Goal: Task Accomplishment & Management: Use online tool/utility

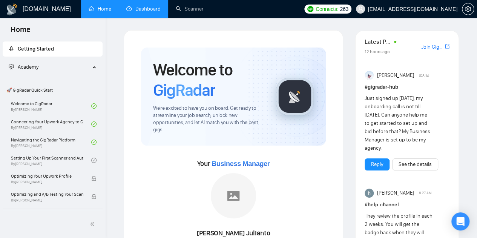
click at [148, 17] on li "Dashboard" at bounding box center [143, 9] width 49 height 18
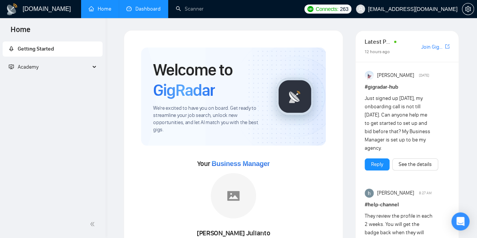
click at [139, 12] on link "Dashboard" at bounding box center [143, 9] width 34 height 6
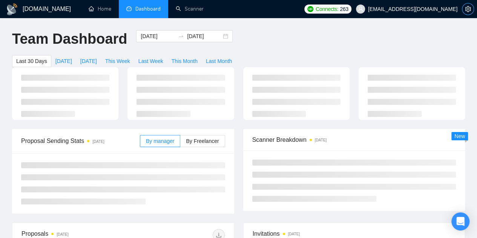
click at [390, 11] on icon "setting" at bounding box center [468, 9] width 6 height 6
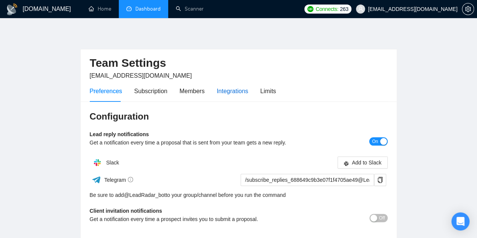
click at [232, 90] on div "Integrations" at bounding box center [233, 90] width 32 height 9
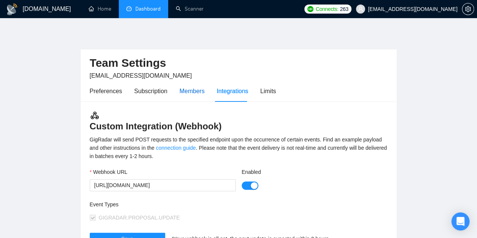
click at [189, 92] on div "Members" at bounding box center [191, 90] width 25 height 9
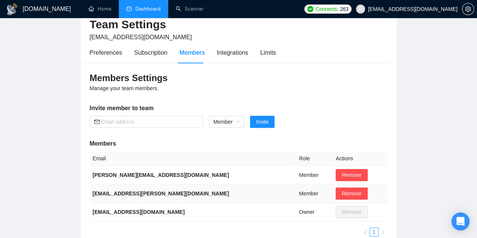
scroll to position [27, 0]
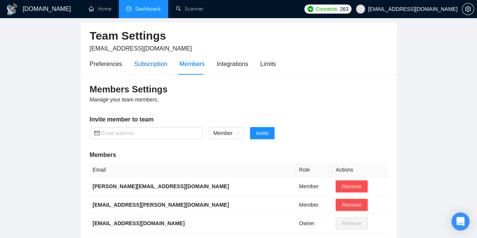
click at [153, 60] on div "Subscription" at bounding box center [150, 63] width 33 height 9
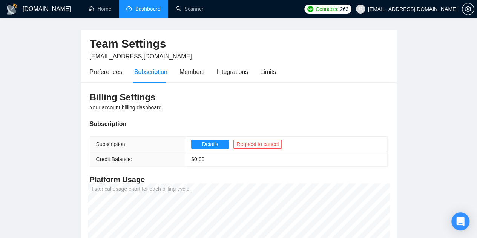
scroll to position [18, 0]
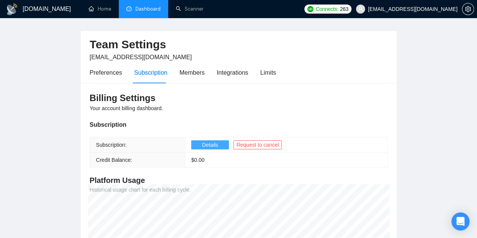
click at [197, 143] on button "Details" at bounding box center [210, 144] width 38 height 9
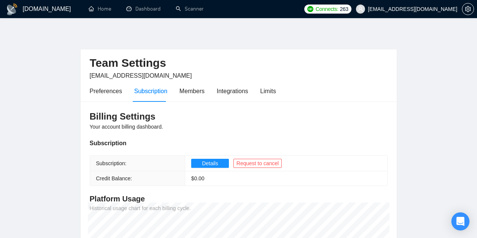
scroll to position [18, 0]
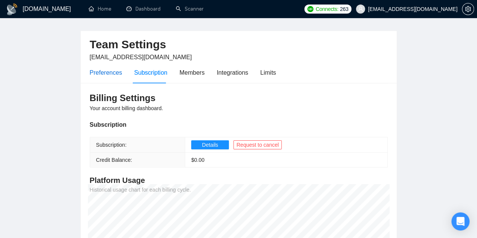
click at [105, 71] on div "Preferences" at bounding box center [106, 72] width 32 height 9
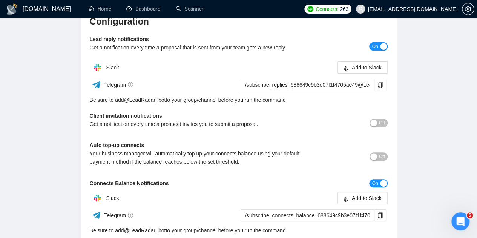
scroll to position [97, 0]
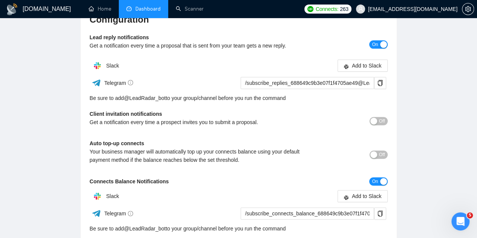
click at [137, 6] on link "Dashboard" at bounding box center [143, 9] width 34 height 6
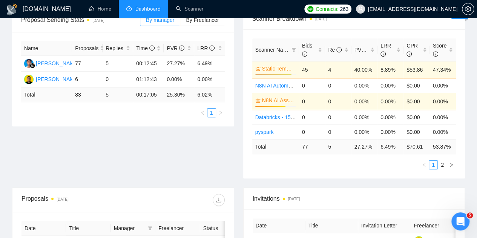
scroll to position [136, 0]
click at [186, 6] on link "Scanner" at bounding box center [190, 9] width 28 height 6
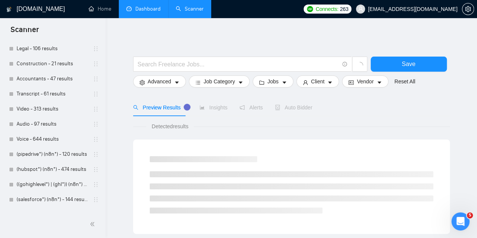
scroll to position [485, 0]
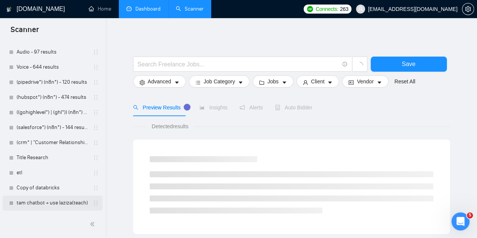
click at [50, 202] on link "tam chatbot + use laziza(teach)" at bounding box center [53, 202] width 72 height 15
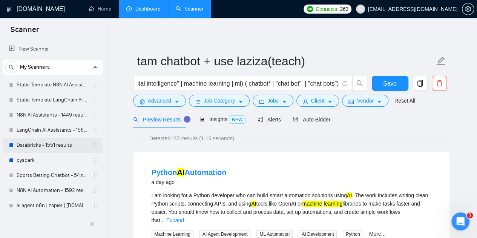
click at [32, 144] on link "Databricks - 1551 results" at bounding box center [53, 145] width 72 height 15
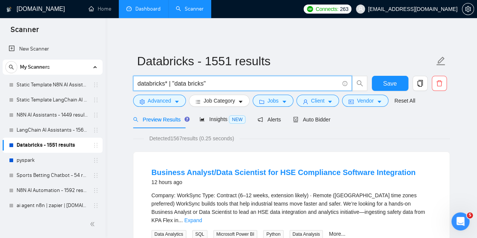
click at [167, 84] on input "databricks* | "data bricks"" at bounding box center [238, 83] width 201 height 9
paste input "databricks* | "data bricks""
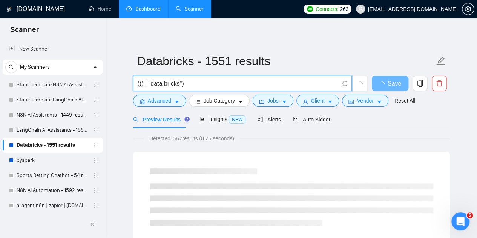
paste input "databricks*"
type input "((databricks*) | "data bricks")"
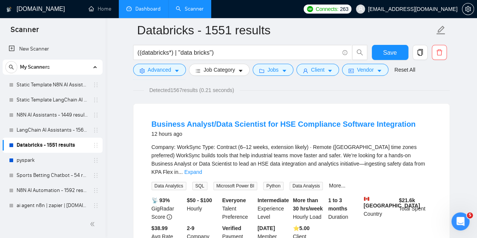
scroll to position [55, 0]
click at [399, 48] on button "Save" at bounding box center [390, 52] width 37 height 15
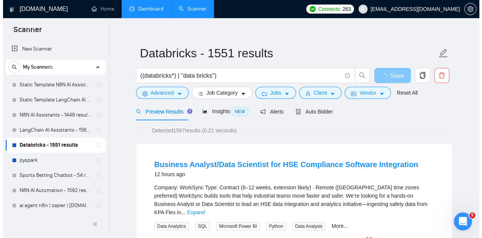
scroll to position [8, 0]
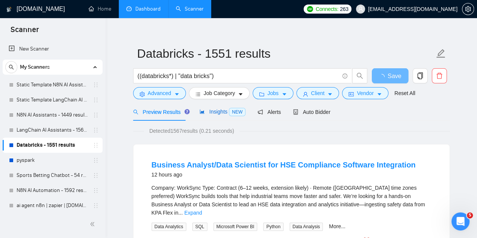
click at [216, 110] on span "Insights NEW" at bounding box center [222, 112] width 46 height 6
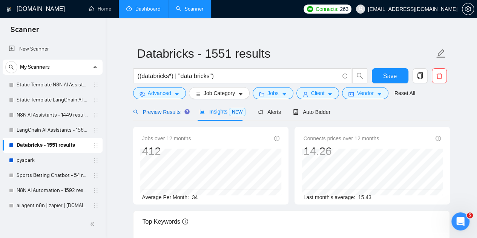
click at [174, 114] on span "Preview Results" at bounding box center [160, 112] width 54 height 6
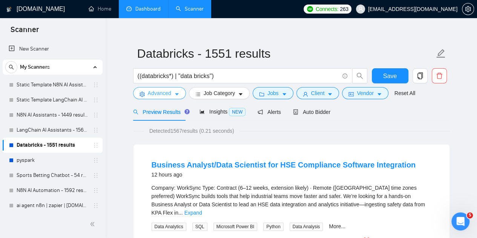
click at [177, 91] on span "caret-down" at bounding box center [176, 94] width 5 height 6
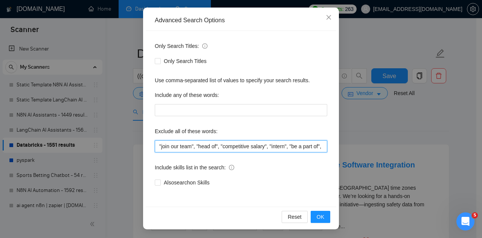
scroll to position [0, 218]
drag, startPoint x: 246, startPoint y: 146, endPoint x: 393, endPoint y: 133, distance: 146.8
click at [393, 133] on div "Advanced Search Options Only Search Titles: Only Search Titles Use comma-separa…" at bounding box center [241, 119] width 482 height 238
click at [248, 145] on input ""join our team", "head of", "competitive salary", "intern", "be a part of", (tu…" at bounding box center [241, 146] width 173 height 12
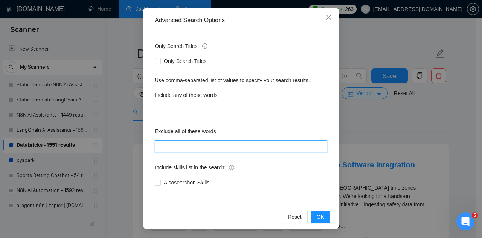
scroll to position [0, 0]
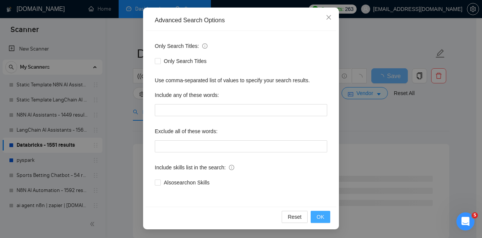
click at [314, 214] on button "OK" at bounding box center [321, 217] width 20 height 12
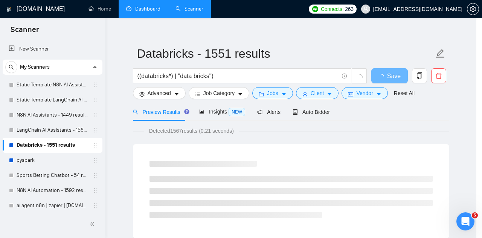
scroll to position [38, 0]
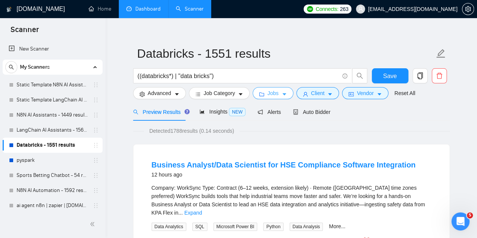
click at [276, 92] on button "Jobs" at bounding box center [272, 93] width 41 height 12
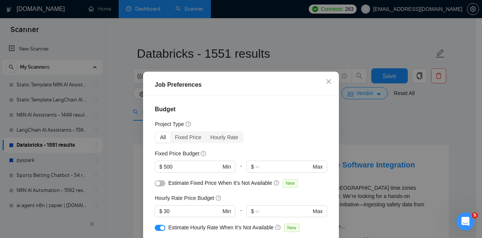
scroll to position [63, 0]
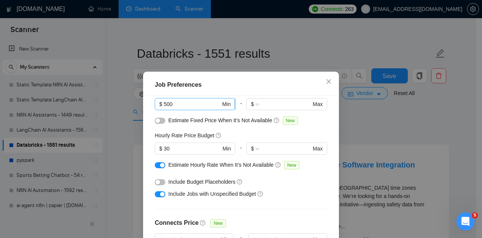
click at [189, 103] on input "500" at bounding box center [192, 104] width 57 height 8
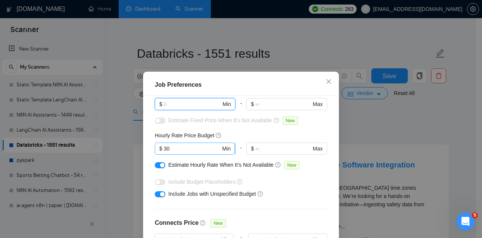
click at [179, 146] on input "30" at bounding box center [192, 148] width 57 height 8
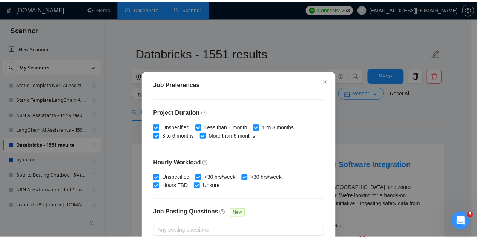
scroll to position [219, 0]
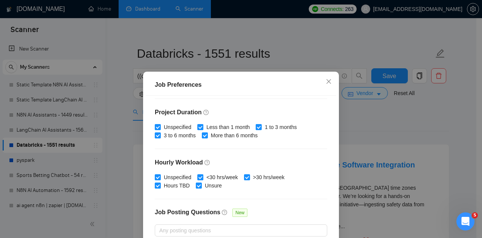
click at [371, 149] on div "Job Preferences Budget Project Type All Fixed Price Hourly Rate Fixed Price Bud…" at bounding box center [241, 119] width 482 height 238
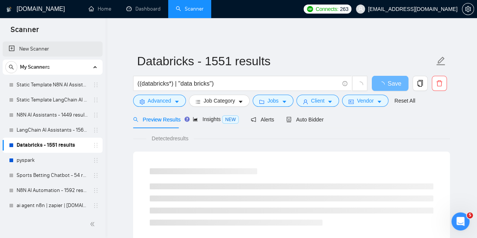
click at [39, 51] on link "New Scanner" at bounding box center [53, 48] width 88 height 15
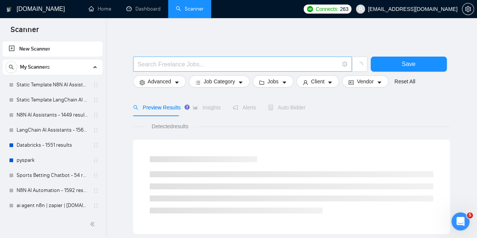
click at [164, 60] on input "text" at bounding box center [238, 64] width 201 height 9
type input "databricks*"
paste input "databricks*"
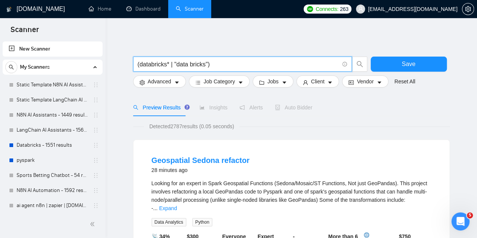
click at [174, 64] on input "(databricks* | "data bricks")" at bounding box center [238, 64] width 201 height 9
paste input ""data bricks""
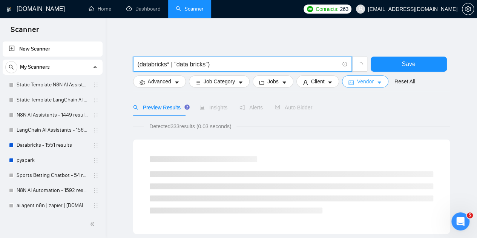
type input "(databricks* | "data bricks")"
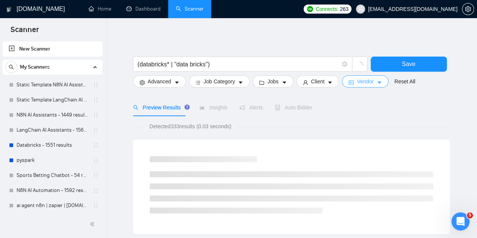
click at [367, 83] on span "Vendor" at bounding box center [365, 81] width 17 height 8
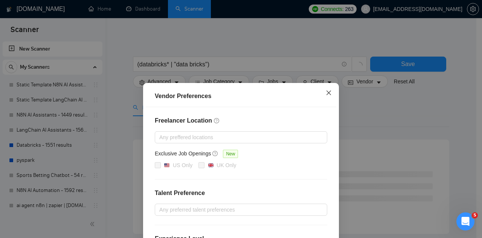
click at [326, 91] on icon "close" at bounding box center [329, 93] width 6 height 6
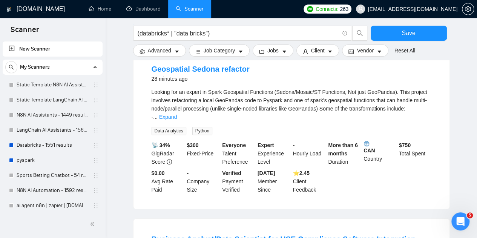
scroll to position [92, 0]
click at [177, 113] on link "Expand" at bounding box center [168, 116] width 18 height 6
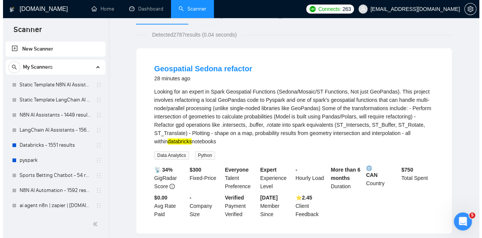
scroll to position [0, 0]
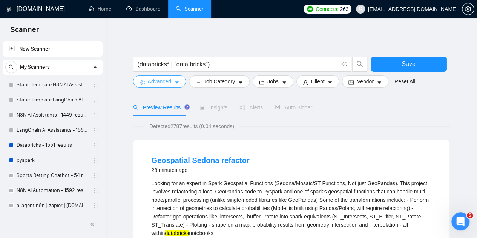
click at [162, 81] on span "Advanced" at bounding box center [159, 81] width 23 height 8
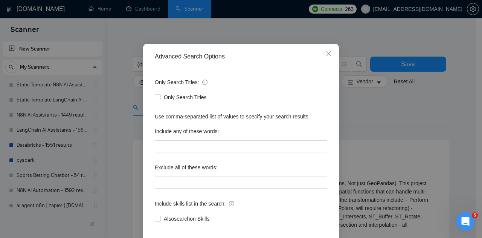
scroll to position [53, 0]
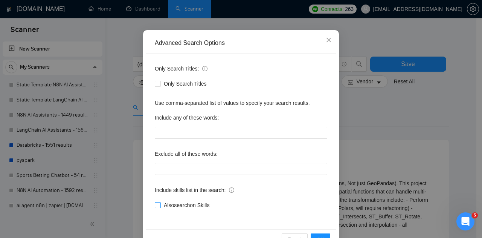
click at [193, 207] on span "Also search on Skills" at bounding box center [187, 205] width 52 height 8
click at [160, 207] on input "Also search on Skills" at bounding box center [157, 204] width 5 height 5
checkbox input "true"
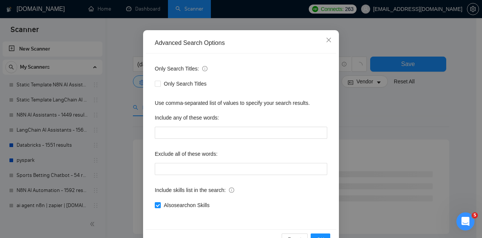
scroll to position [75, 0]
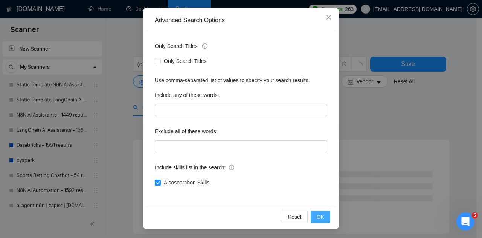
click at [320, 216] on span "OK" at bounding box center [321, 217] width 8 height 8
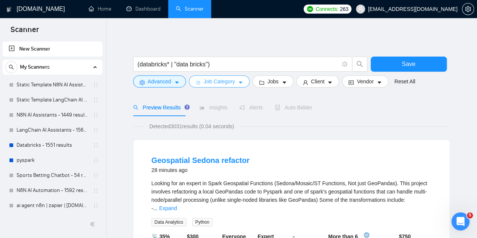
click at [217, 80] on span "Job Category" at bounding box center [218, 81] width 31 height 8
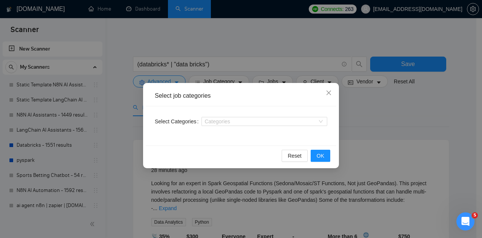
click at [266, 79] on div "Select job categories Select Categories Categories Reset OK" at bounding box center [241, 119] width 482 height 238
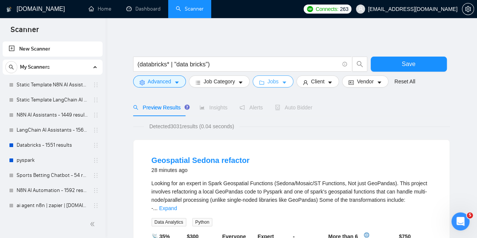
click at [272, 80] on span "Jobs" at bounding box center [272, 81] width 11 height 8
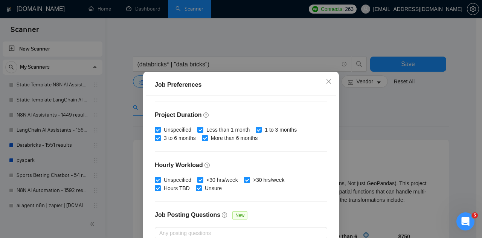
scroll to position [225, 0]
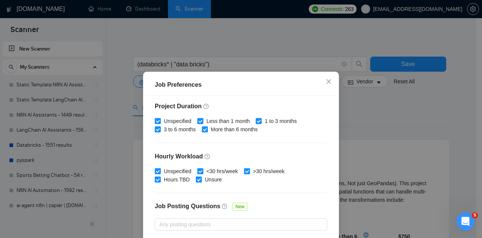
click at [375, 118] on div "Job Preferences Budget Project Type All Fixed Price Hourly Rate Fixed Price Bud…" at bounding box center [241, 119] width 482 height 238
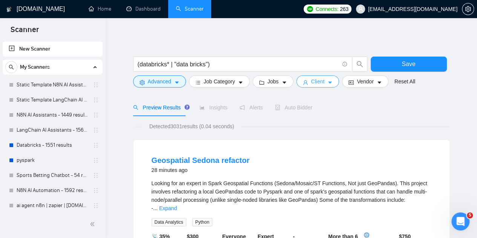
click at [307, 77] on button "Client" at bounding box center [317, 81] width 43 height 12
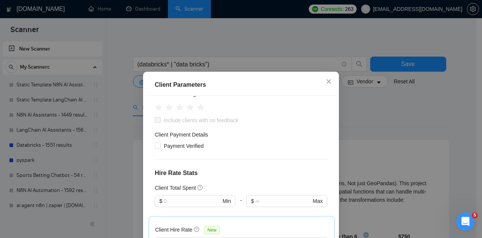
scroll to position [116, 0]
click at [373, 129] on div "Client Parameters Client Location Include Client Countries Select Exclude Clien…" at bounding box center [241, 119] width 482 height 238
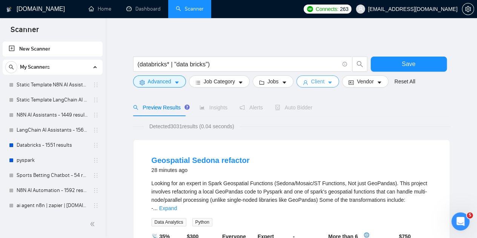
click at [317, 83] on span "Client" at bounding box center [318, 81] width 14 height 8
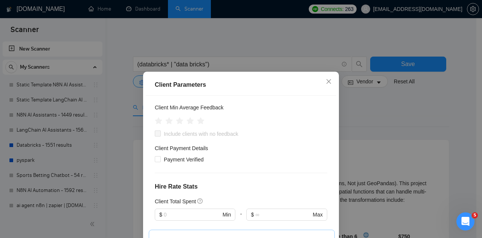
scroll to position [101, 0]
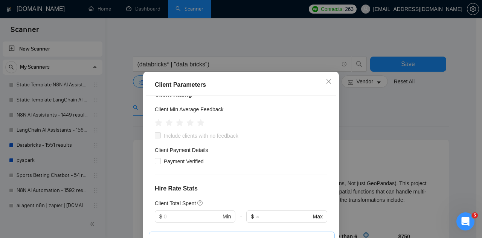
click at [380, 116] on div "Client Parameters Client Location Include Client Countries Select Exclude Clien…" at bounding box center [241, 119] width 482 height 238
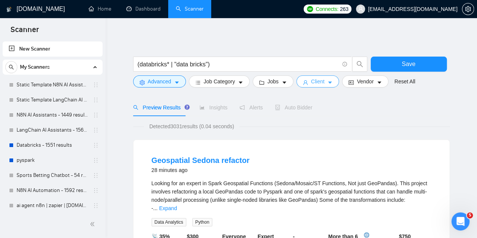
click at [311, 81] on span "Client" at bounding box center [318, 81] width 14 height 8
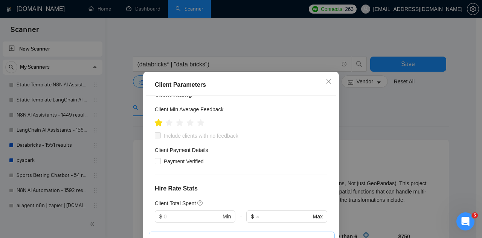
click at [157, 124] on icon "star" at bounding box center [159, 123] width 8 height 8
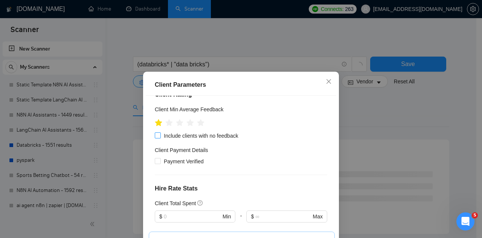
click at [157, 135] on input "Include clients with no feedback" at bounding box center [157, 134] width 5 height 5
checkbox input "true"
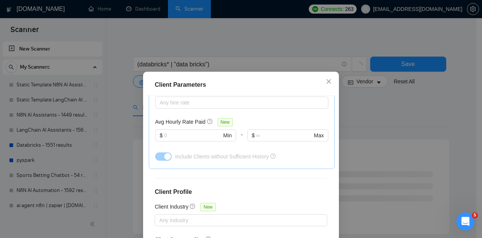
scroll to position [57, 0]
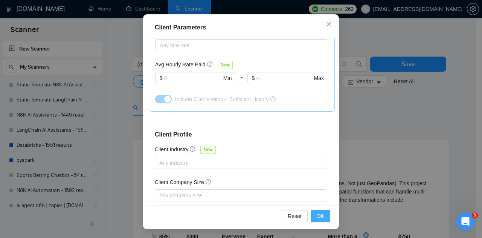
click at [319, 214] on span "OK" at bounding box center [321, 216] width 8 height 8
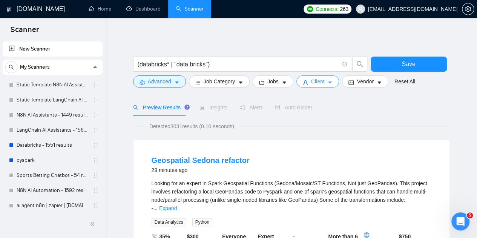
click at [311, 83] on span "Client" at bounding box center [318, 81] width 14 height 8
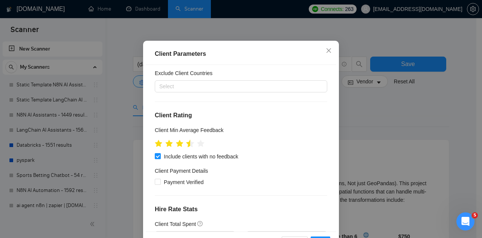
scroll to position [49, 0]
click at [178, 147] on icon "star" at bounding box center [180, 144] width 8 height 8
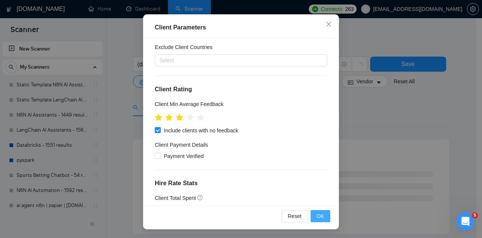
click at [317, 217] on span "OK" at bounding box center [321, 216] width 8 height 8
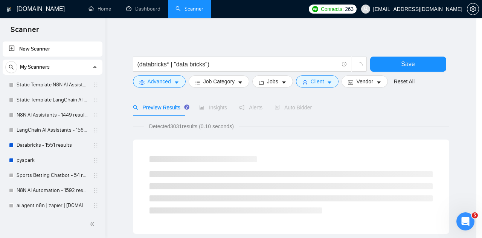
scroll to position [31, 0]
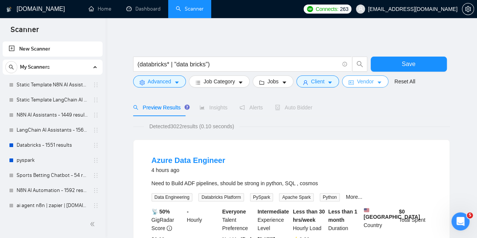
click at [360, 83] on span "Vendor" at bounding box center [365, 81] width 17 height 8
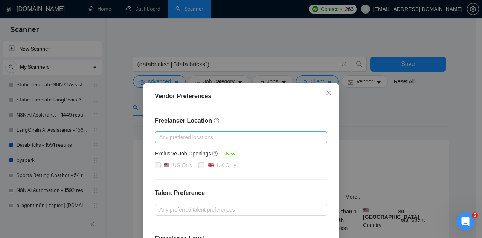
scroll to position [109, 0]
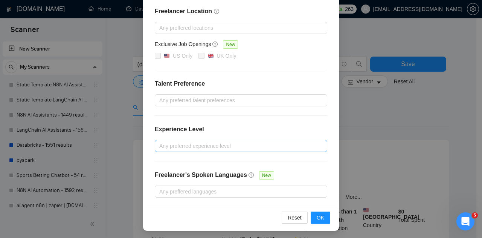
click at [225, 143] on div at bounding box center [237, 145] width 161 height 9
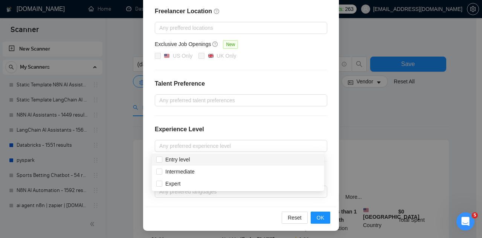
click at [243, 131] on div "Experience Level" at bounding box center [241, 132] width 173 height 15
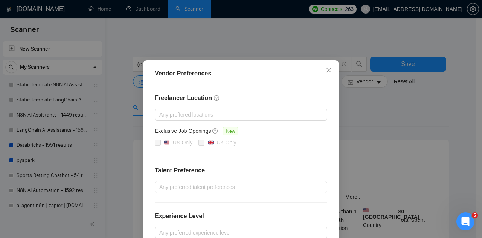
scroll to position [21, 0]
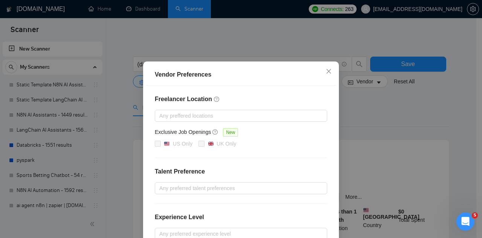
click at [393, 112] on div "Vendor Preferences Freelancer Location Any preffered locations Exclusive Job Op…" at bounding box center [241, 119] width 482 height 238
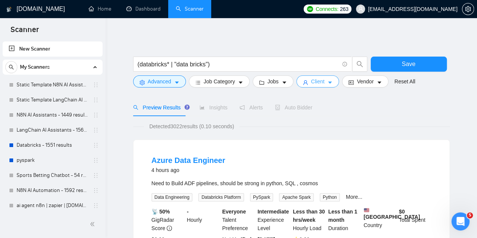
click at [323, 80] on button "Client" at bounding box center [317, 81] width 43 height 12
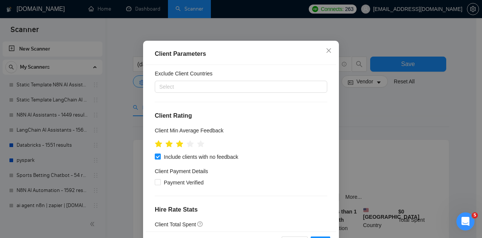
click at [364, 82] on div "Client Parameters Client Location Include Client Countries Select Exclude Clien…" at bounding box center [241, 119] width 482 height 238
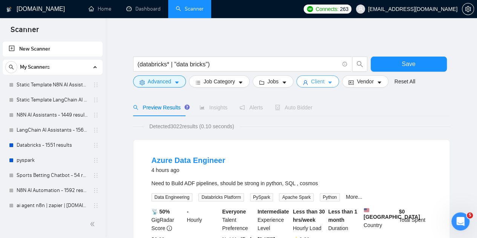
click at [313, 78] on span "Client" at bounding box center [318, 81] width 14 height 8
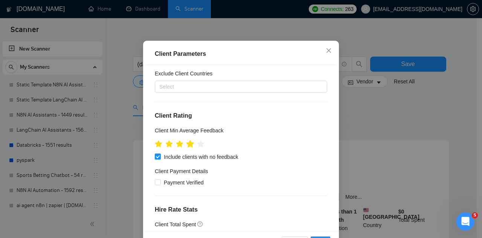
click at [191, 148] on icon "star" at bounding box center [190, 144] width 8 height 8
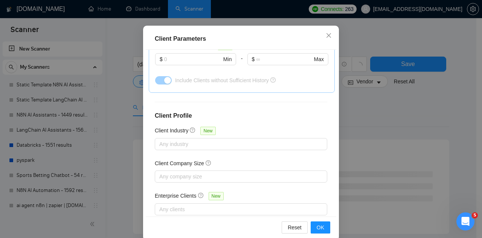
scroll to position [47, 0]
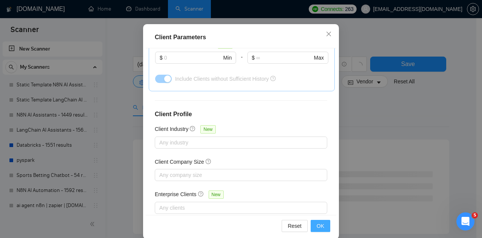
click at [317, 225] on span "OK" at bounding box center [321, 226] width 8 height 8
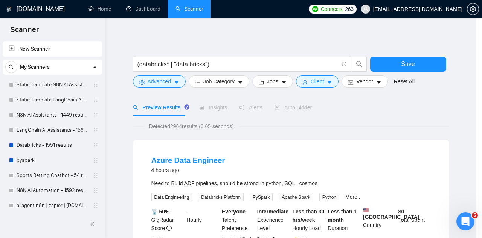
scroll to position [31, 0]
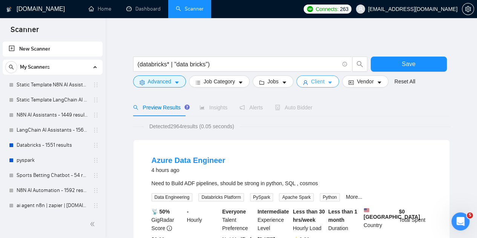
click at [313, 82] on span "Client" at bounding box center [318, 81] width 14 height 8
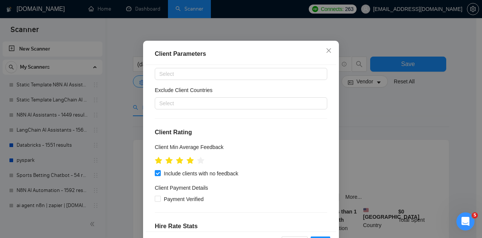
scroll to position [17, 0]
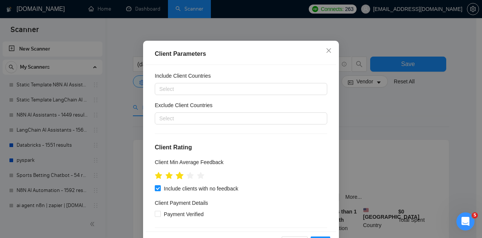
click at [180, 180] on icon "star" at bounding box center [180, 175] width 8 height 8
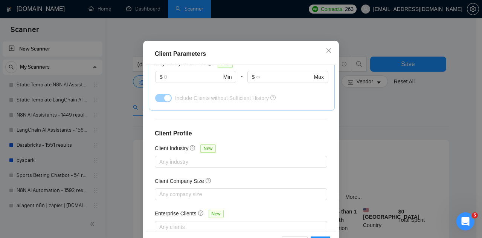
scroll to position [302, 0]
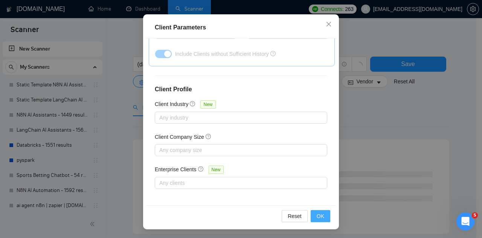
click at [317, 215] on span "OK" at bounding box center [321, 216] width 8 height 8
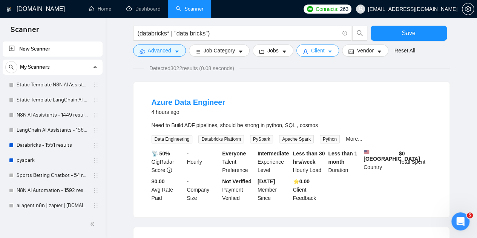
scroll to position [58, 0]
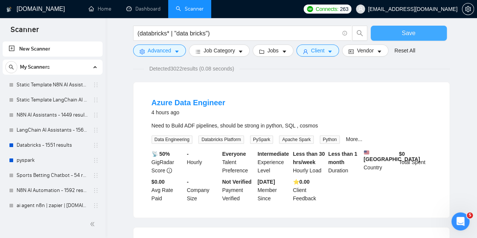
click at [419, 35] on button "Save" at bounding box center [408, 33] width 76 height 15
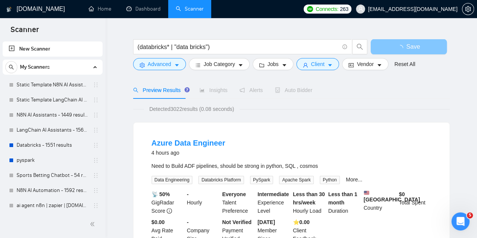
scroll to position [0, 0]
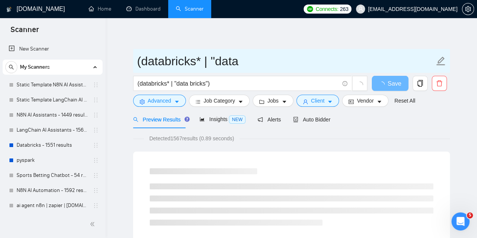
click at [181, 62] on input "(databricks* | "data" at bounding box center [285, 61] width 297 height 19
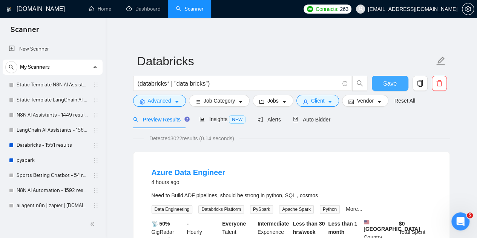
click at [396, 86] on span "Save" at bounding box center [390, 83] width 14 height 9
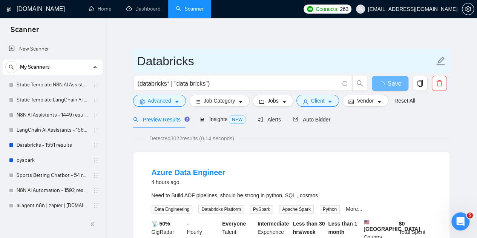
click at [215, 62] on input "Databricks" at bounding box center [285, 61] width 297 height 19
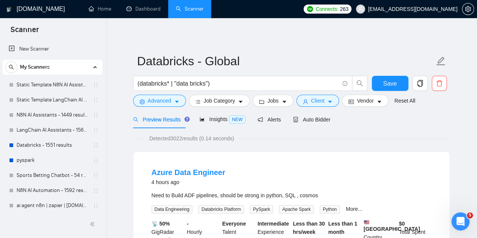
click at [174, 138] on span "Detected 3022 results (0.14 seconds)" at bounding box center [191, 138] width 95 height 8
copy span "3022 results"
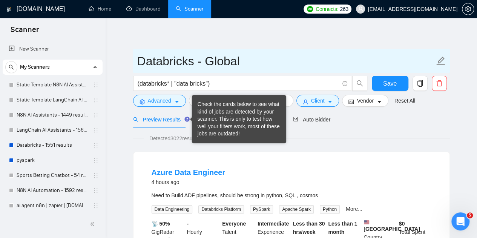
click at [226, 63] on input "Databricks - Global" at bounding box center [285, 61] width 297 height 19
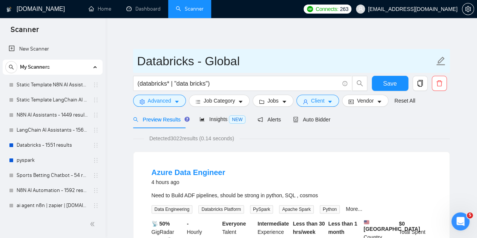
click at [226, 63] on input "Databricks - Global" at bounding box center [285, 61] width 297 height 19
paste input "3022 results"
type input "Databricks - 3022 results"
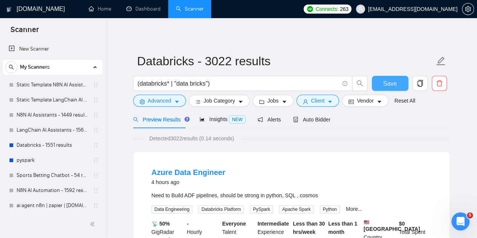
click at [375, 84] on button "Save" at bounding box center [390, 83] width 37 height 15
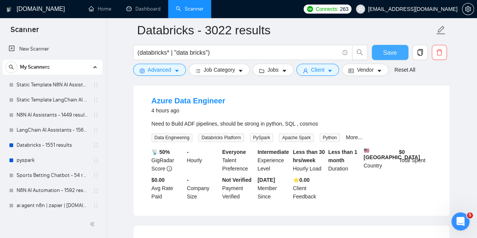
scroll to position [75, 0]
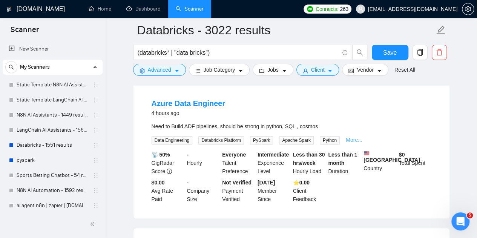
click at [349, 139] on link "More..." at bounding box center [354, 140] width 17 height 6
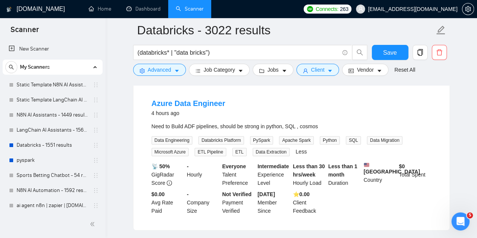
click at [223, 125] on div "Need to Build ADF pipelines, should be strong in python, SQL , cosmos" at bounding box center [291, 126] width 280 height 8
drag, startPoint x: 223, startPoint y: 125, endPoint x: 303, endPoint y: 123, distance: 79.9
click at [303, 123] on div "Need to Build ADF pipelines, should be strong in python, SQL , cosmos" at bounding box center [291, 126] width 280 height 8
click at [189, 127] on div "Need to Build ADF pipelines, should be strong in python, SQL , cosmos" at bounding box center [291, 126] width 280 height 8
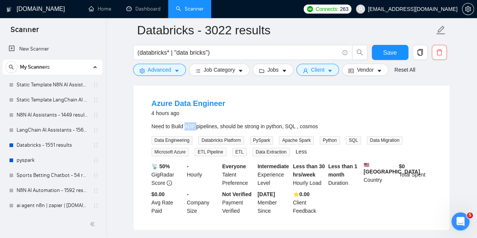
copy div "ADF"
click at [157, 127] on div "Need to Build ADF pipelines, should be strong in python, SQL , cosmos" at bounding box center [291, 126] width 280 height 8
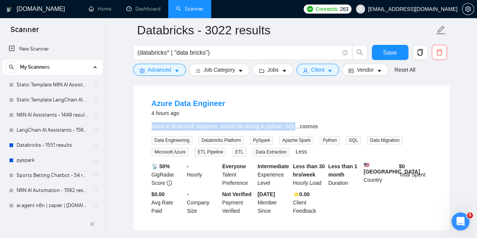
drag, startPoint x: 157, startPoint y: 127, endPoint x: 287, endPoint y: 127, distance: 130.4
click at [287, 127] on div "Need to Build ADF pipelines, should be strong in python, SQL , cosmos" at bounding box center [291, 126] width 280 height 8
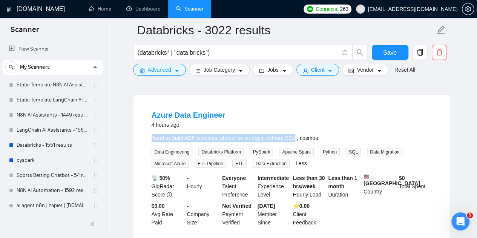
scroll to position [63, 0]
click at [171, 116] on link "Azure Data Engineer" at bounding box center [188, 115] width 74 height 8
click at [389, 52] on span "Save" at bounding box center [390, 52] width 14 height 9
click at [200, 114] on link "Azure Data Engineer" at bounding box center [188, 115] width 74 height 8
click at [178, 113] on link "Azure Data Engineer" at bounding box center [188, 115] width 74 height 8
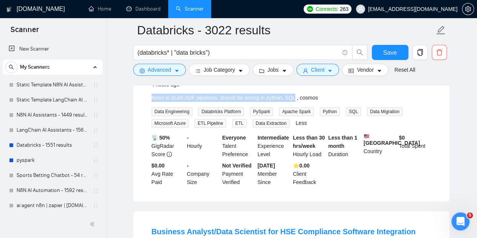
scroll to position [101, 0]
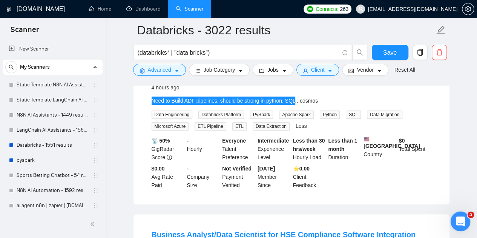
click at [456, 216] on icon "Open Intercom Messenger" at bounding box center [459, 220] width 12 height 12
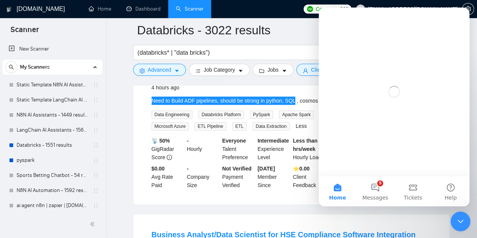
scroll to position [0, 0]
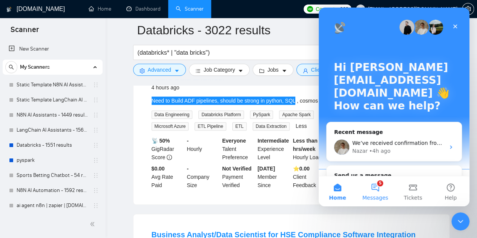
click at [369, 190] on button "5 Messages" at bounding box center [375, 191] width 38 height 30
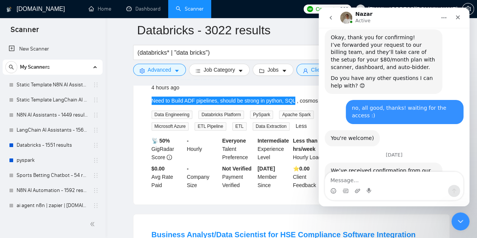
scroll to position [696, 0]
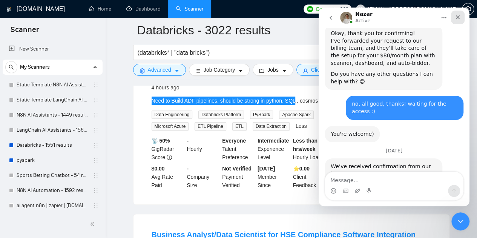
click at [457, 17] on icon "Close" at bounding box center [458, 17] width 4 height 4
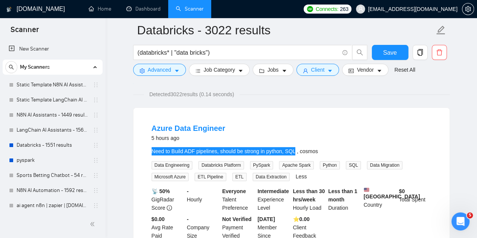
scroll to position [50, 0]
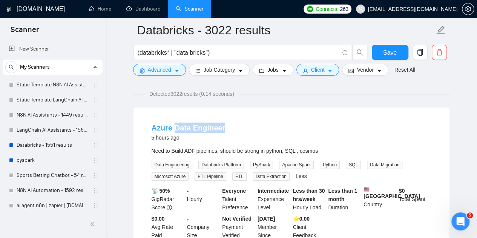
drag, startPoint x: 235, startPoint y: 128, endPoint x: 173, endPoint y: 130, distance: 62.6
click at [173, 130] on div "Azure Data Engineer 5 hours ago" at bounding box center [291, 132] width 280 height 20
copy link "Data Engineer"
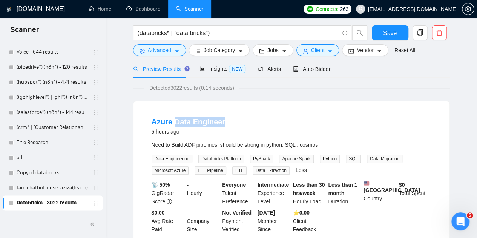
scroll to position [0, 0]
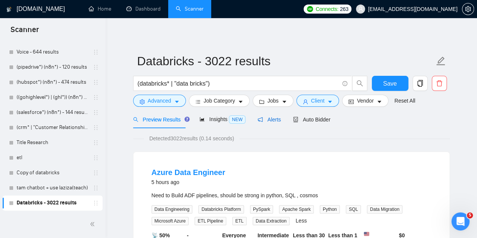
click at [274, 117] on span "Alerts" at bounding box center [268, 119] width 23 height 6
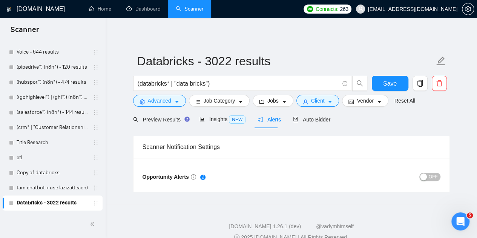
click at [429, 178] on button "OFF" at bounding box center [429, 177] width 21 height 8
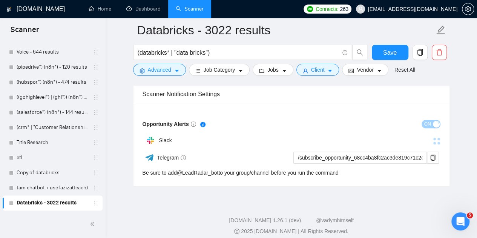
scroll to position [65, 0]
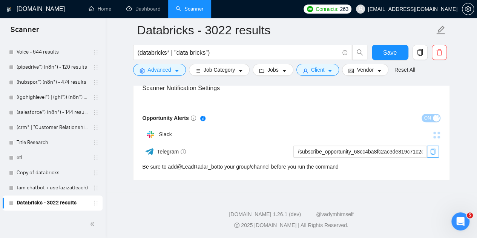
click at [430, 154] on icon "copy" at bounding box center [433, 151] width 6 height 6
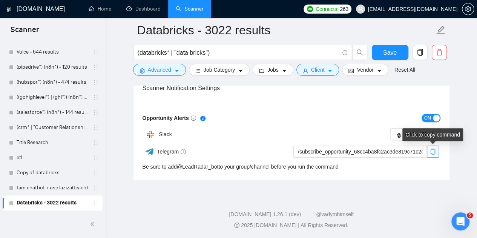
click at [432, 150] on icon "copy" at bounding box center [433, 151] width 6 height 6
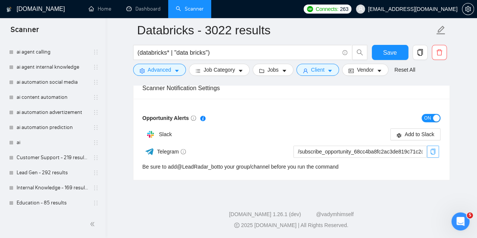
scroll to position [0, 0]
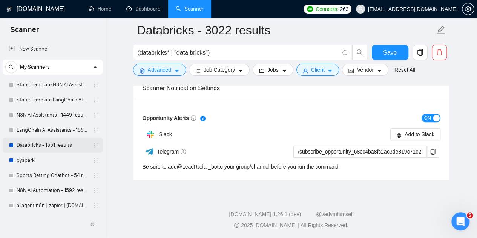
click at [35, 147] on link "Databricks - 1551 results" at bounding box center [53, 145] width 72 height 15
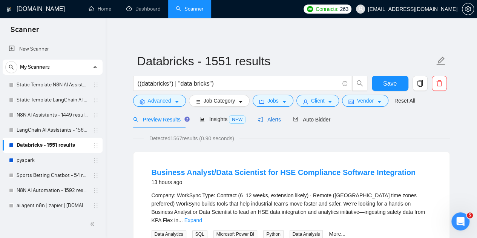
click at [271, 120] on span "Alerts" at bounding box center [268, 119] width 23 height 6
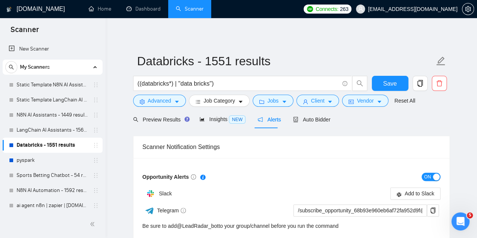
click at [426, 175] on span "ON" at bounding box center [427, 177] width 7 height 8
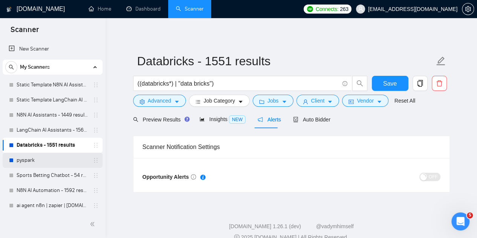
click at [18, 161] on link "pyspark" at bounding box center [53, 160] width 72 height 15
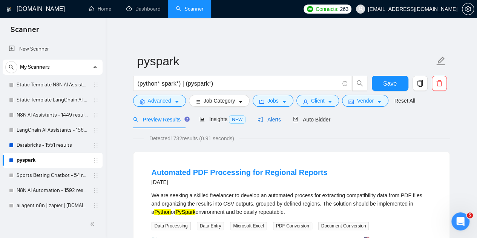
click at [269, 116] on span "Alerts" at bounding box center [268, 119] width 23 height 6
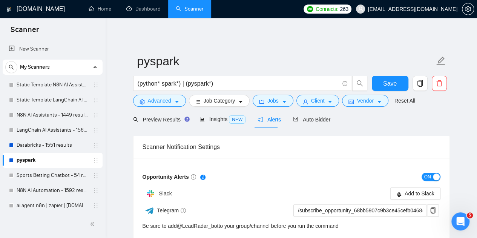
click at [427, 173] on span "ON" at bounding box center [427, 177] width 7 height 8
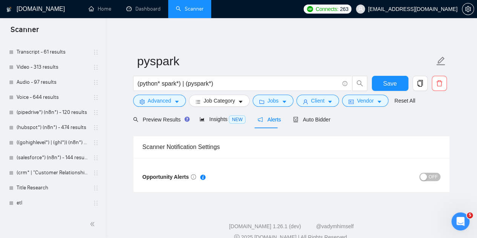
scroll to position [500, 0]
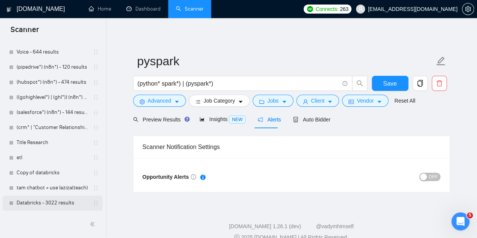
click at [51, 202] on link "Databricks - 3022 results" at bounding box center [53, 202] width 72 height 15
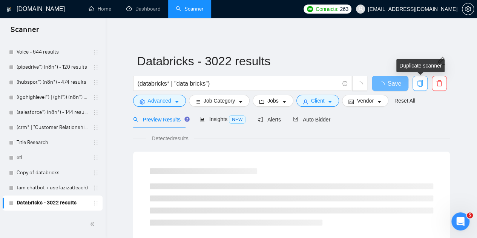
click at [423, 83] on span "copy" at bounding box center [420, 83] width 14 height 7
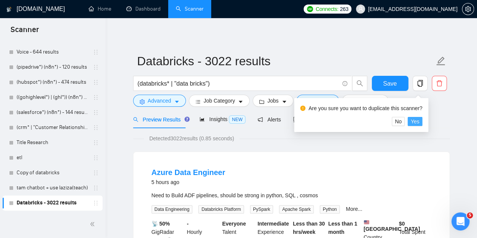
click at [419, 120] on button "Yes" at bounding box center [414, 121] width 15 height 9
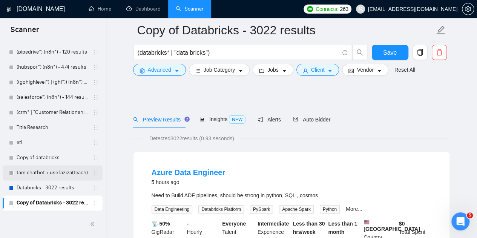
scroll to position [61, 0]
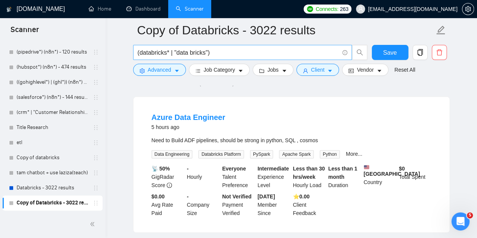
click at [200, 55] on input "(databricks* | "data bricks")" at bounding box center [238, 52] width 201 height 9
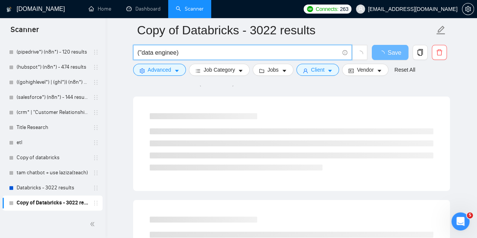
type input "("data engineer)"
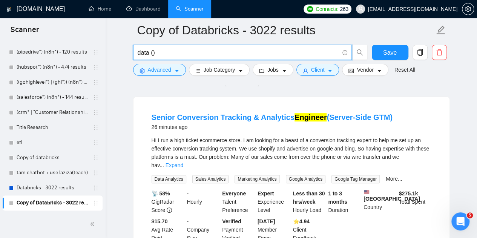
paste input "engineer* | analy"
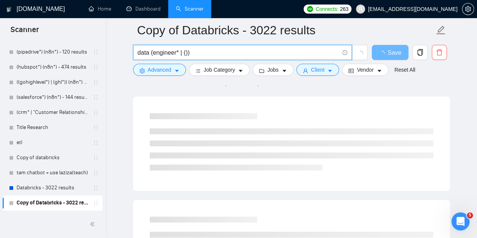
paste input "analyt*"
paste input "engineer*"
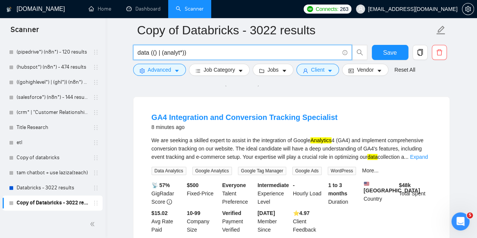
paste input "engineer*"
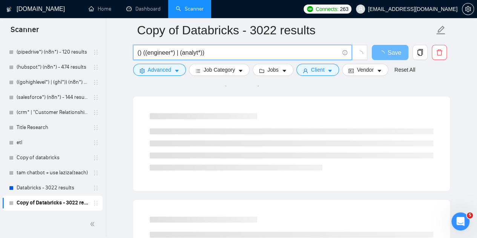
paste input "data*"
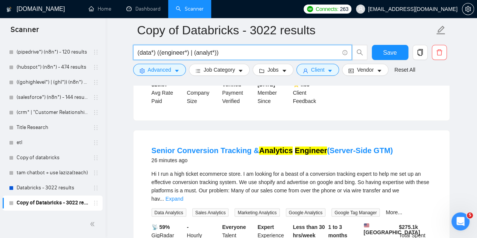
scroll to position [549, 0]
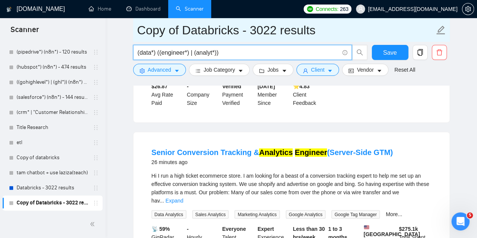
type input "(data*) ((engineer*) | (analyt*))"
click at [49, 182] on link "Databricks - 3022 results" at bounding box center [53, 187] width 72 height 15
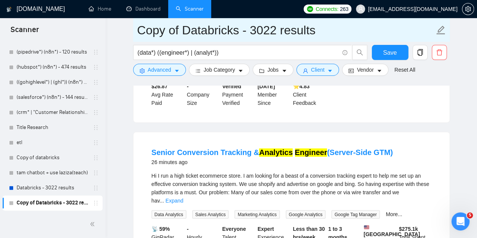
click at [194, 36] on input "Copy of Databricks - 3022 results" at bounding box center [285, 30] width 297 height 19
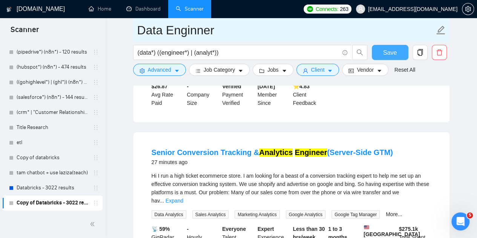
type input "Data Enginner"
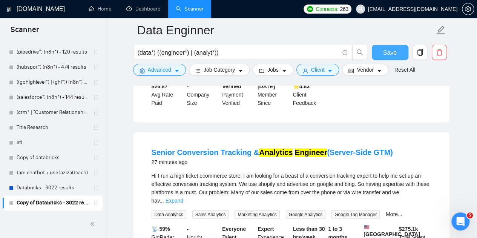
click at [384, 53] on span "Save" at bounding box center [390, 52] width 14 height 9
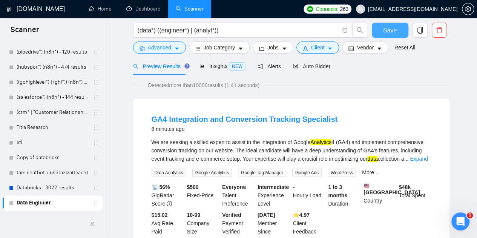
scroll to position [0, 0]
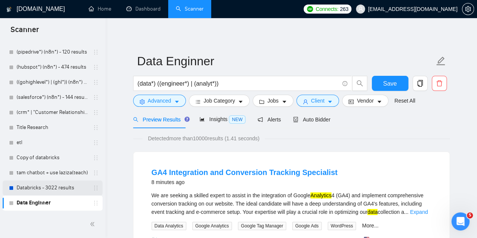
click at [35, 191] on link "Databricks - 3022 results" at bounding box center [53, 187] width 72 height 15
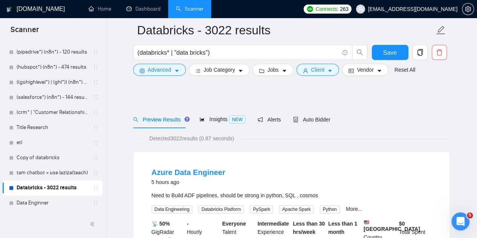
scroll to position [49, 0]
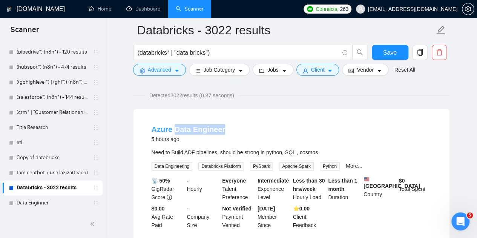
drag, startPoint x: 236, startPoint y: 132, endPoint x: 173, endPoint y: 130, distance: 62.6
click at [173, 130] on div "Azure Data Engineer 5 hours ago" at bounding box center [291, 134] width 280 height 20
copy link "Data Engineer"
click at [219, 51] on input "(databricks* | "data bricks")" at bounding box center [238, 52] width 201 height 9
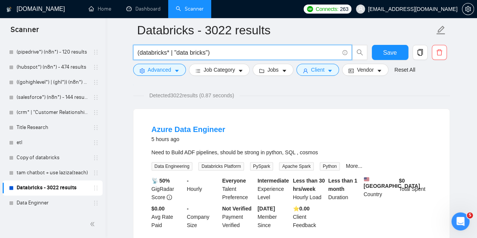
paste input "Data Engineer"
type input "Data Engineer"
paste input "Data Engineer"
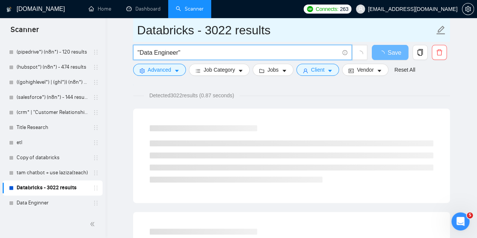
type input ""Data Engineer""
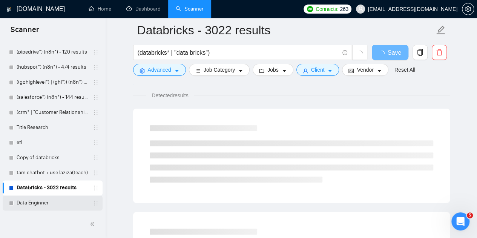
click at [37, 200] on link "Data Enginner" at bounding box center [53, 202] width 72 height 15
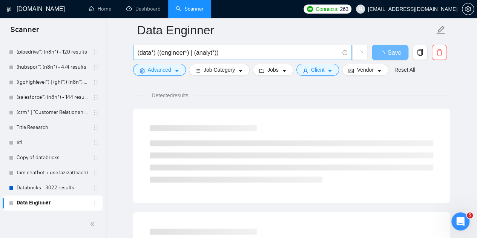
click at [216, 51] on input "(data*) ((engineer*) | (analyt*))" at bounding box center [238, 52] width 201 height 9
paste input "Data Engineer"
type input "Data Engineer"
paste input "Data Engineer"
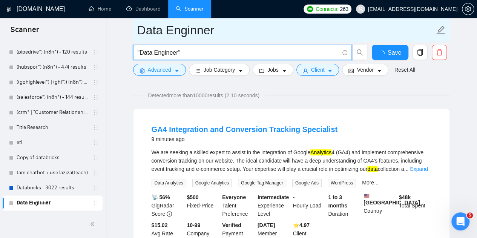
type input ""Data Engineer""
click at [26, 185] on link "Databricks - 3022 results" at bounding box center [53, 187] width 72 height 15
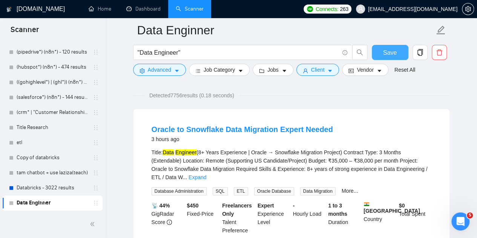
click at [390, 50] on span "Save" at bounding box center [390, 52] width 14 height 9
click at [33, 185] on link "Databricks - 3022 results" at bounding box center [53, 187] width 72 height 15
click at [29, 180] on link "Databricks - 3022 results" at bounding box center [53, 187] width 72 height 15
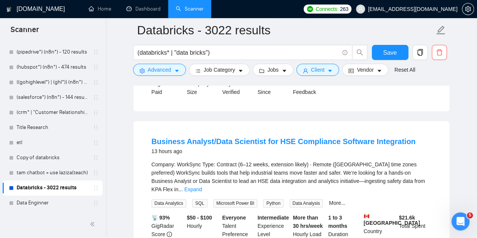
scroll to position [186, 0]
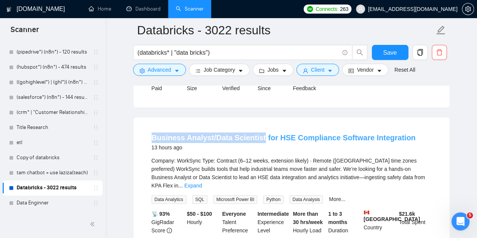
drag, startPoint x: 148, startPoint y: 145, endPoint x: 256, endPoint y: 140, distance: 108.6
click at [256, 140] on li "Business Analyst/Data Scientist for HSE Compliance Software Integration 13 hour…" at bounding box center [291, 197] width 298 height 142
copy link "Business Analyst/Data Scientist"
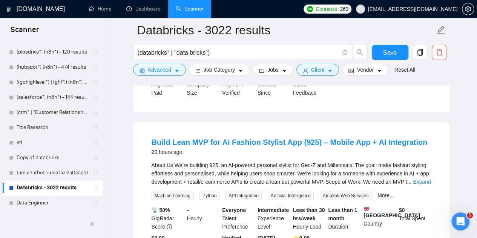
scroll to position [352, 0]
click at [46, 203] on link "Data Enginner" at bounding box center [53, 202] width 72 height 15
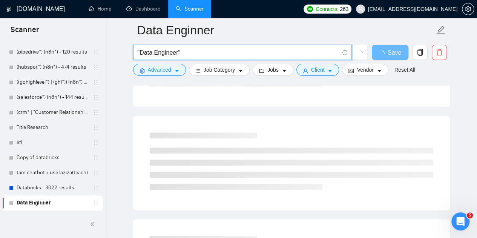
click at [199, 52] on input ""Data Engineer"" at bounding box center [238, 52] width 201 height 9
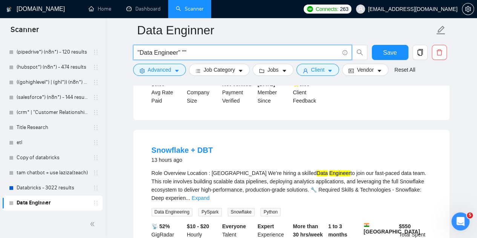
paste input "Business Analyst/Data Scientist"
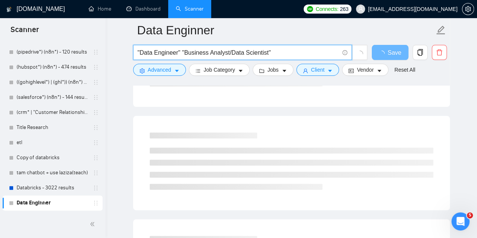
click at [215, 52] on input ""Data Engineer" "Business Analyst/Data Scientist"" at bounding box center [238, 52] width 201 height 9
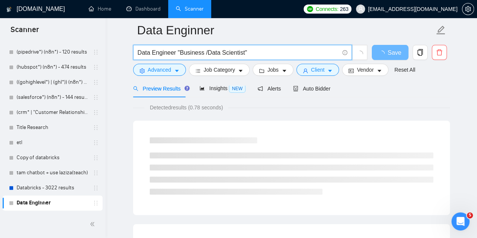
scroll to position [352, 0]
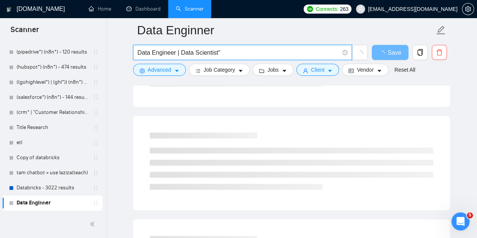
paste input "Analyst"
paste input "Engineer | Analyst | Scientist"
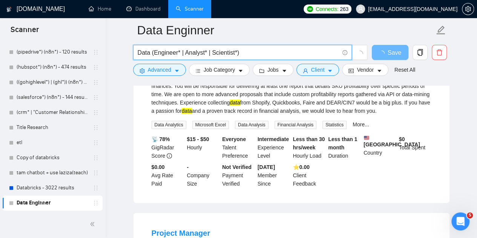
type input "Data (Engineer* | Analyst* | Scientist*)"
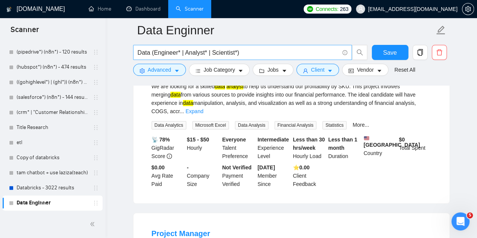
scroll to position [285, 0]
click at [149, 55] on input "Data (Engineer* | Analyst* | Scientist*)" at bounding box center [238, 52] width 201 height 9
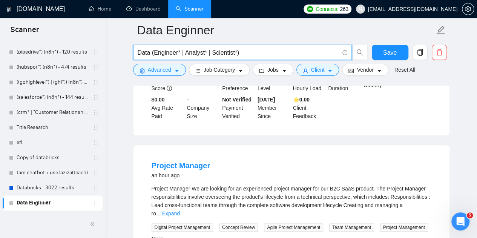
scroll to position [370, 0]
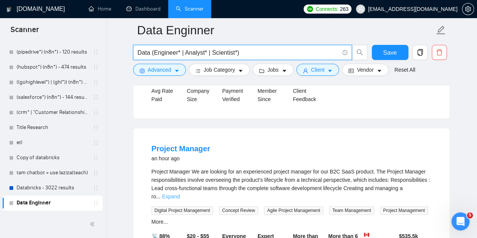
click at [180, 193] on link "Expand" at bounding box center [171, 196] width 18 height 6
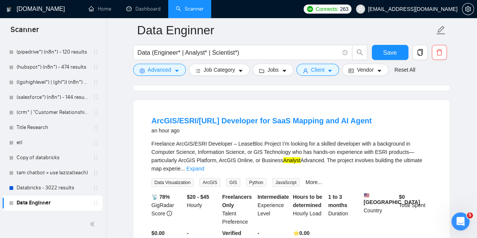
scroll to position [915, 0]
click at [204, 165] on link "Expand" at bounding box center [195, 168] width 18 height 6
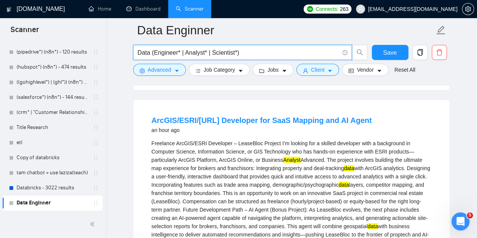
click at [174, 53] on input "Data (Engineer* | Analyst* | Scientist*)" at bounding box center [238, 52] width 201 height 9
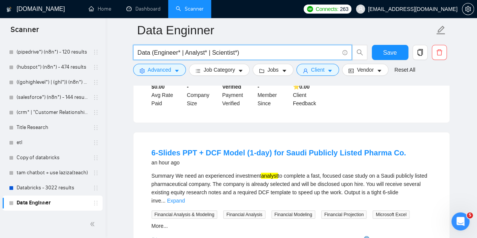
scroll to position [1178, 0]
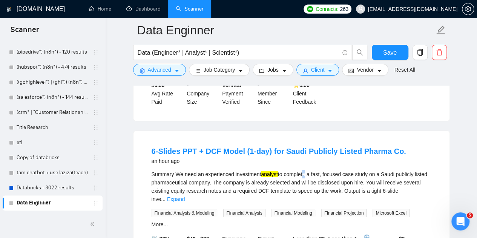
drag, startPoint x: 318, startPoint y: 142, endPoint x: 302, endPoint y: 153, distance: 19.0
click at [302, 153] on li "6-Slides PPT + DCF Model (1-day) for Saudi Publicly Listed Pharma Co. an hour a…" at bounding box center [291, 216] width 298 height 153
click at [185, 196] on link "Expand" at bounding box center [176, 199] width 18 height 6
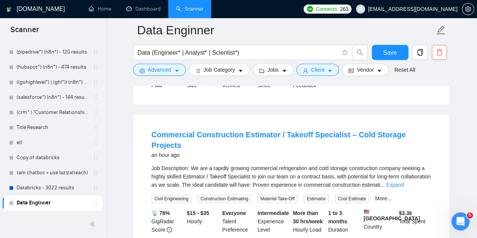
scroll to position [1551, 0]
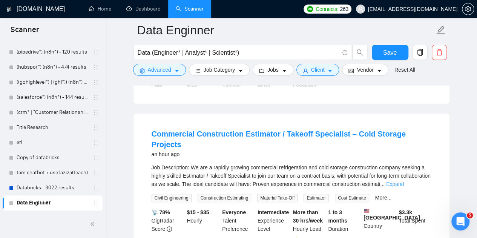
click at [404, 181] on link "Expand" at bounding box center [395, 184] width 18 height 6
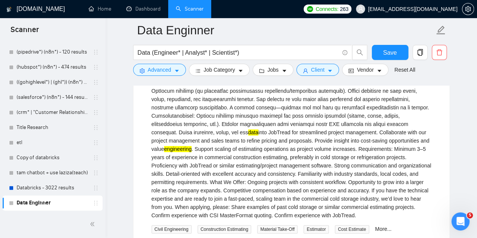
scroll to position [1675, 0]
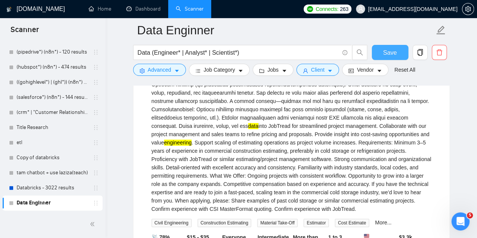
click at [389, 51] on span "Save" at bounding box center [390, 52] width 14 height 9
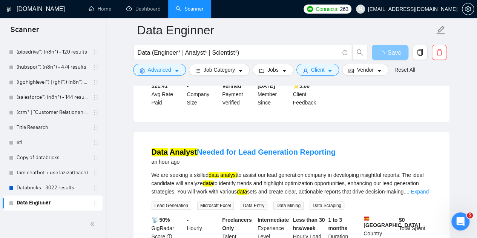
scroll to position [1855, 0]
click at [416, 188] on link "Expand" at bounding box center [420, 191] width 18 height 6
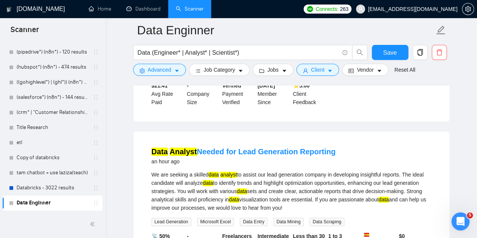
click at [233, 170] on div "We are seeking a skilled data analyst to assist our lead generation company in …" at bounding box center [291, 190] width 280 height 41
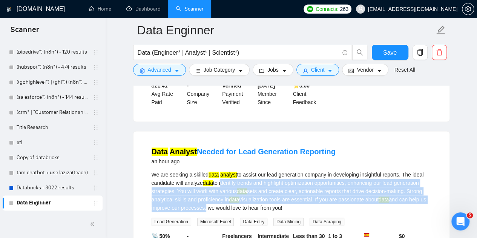
drag, startPoint x: 233, startPoint y: 149, endPoint x: 201, endPoint y: 172, distance: 39.4
click at [201, 172] on div "We are seeking a skilled data analyst to assist our lead generation company in …" at bounding box center [291, 190] width 280 height 41
click at [185, 173] on div "We are seeking a skilled data analyst to assist our lead generation company in …" at bounding box center [291, 190] width 280 height 41
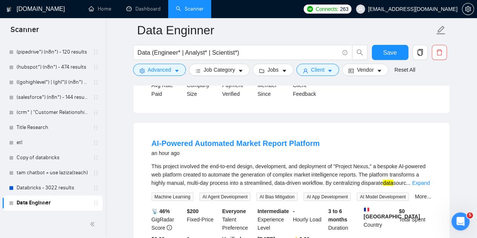
scroll to position [2050, 0]
click at [423, 179] on link "Expand" at bounding box center [421, 182] width 18 height 6
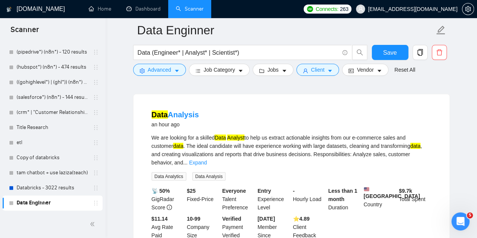
scroll to position [2257, 0]
click at [207, 159] on link "Expand" at bounding box center [198, 162] width 18 height 6
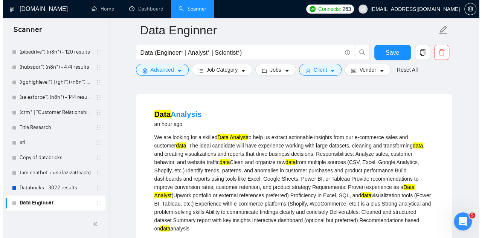
scroll to position [2378, 0]
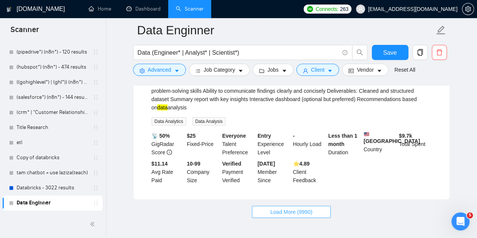
click at [295, 206] on button "Load More (9990)" at bounding box center [291, 212] width 79 height 12
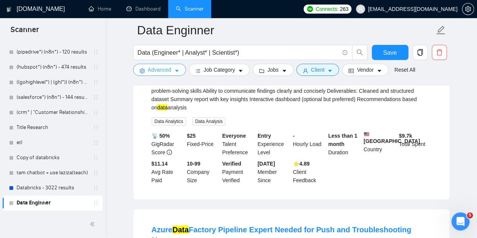
click at [172, 67] on button "Advanced" at bounding box center [159, 70] width 53 height 12
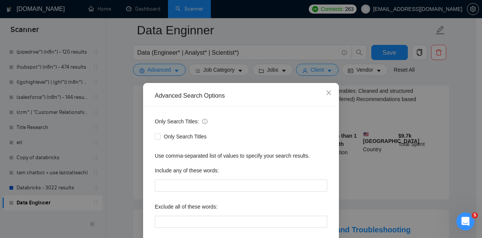
scroll to position [75, 0]
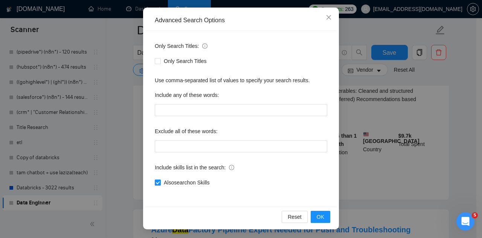
click at [194, 182] on span "Also search on Skills" at bounding box center [187, 182] width 52 height 8
click at [160, 182] on input "Also search on Skills" at bounding box center [157, 181] width 5 height 5
checkbox input "false"
click at [317, 218] on span "OK" at bounding box center [321, 217] width 8 height 8
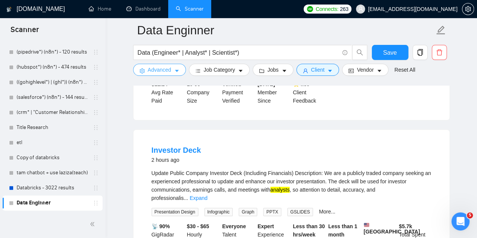
scroll to position [1592, 0]
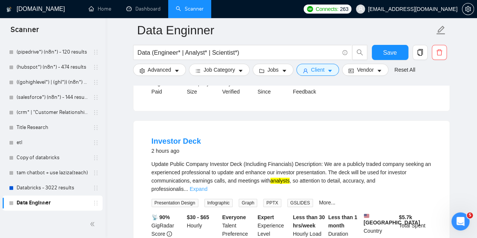
click at [207, 186] on link "Expand" at bounding box center [199, 189] width 18 height 6
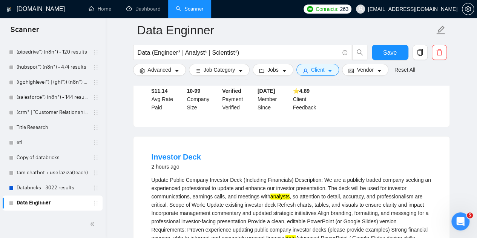
scroll to position [1581, 0]
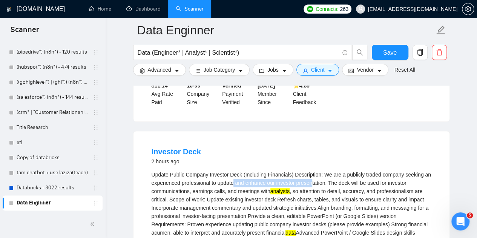
drag, startPoint x: 233, startPoint y: 124, endPoint x: 310, endPoint y: 124, distance: 76.5
click at [310, 170] on div "Update Public Company Investor Deck (Including Financials) Description: We are …" at bounding box center [291, 236] width 280 height 133
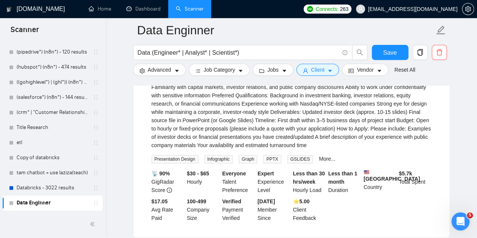
scroll to position [1736, 0]
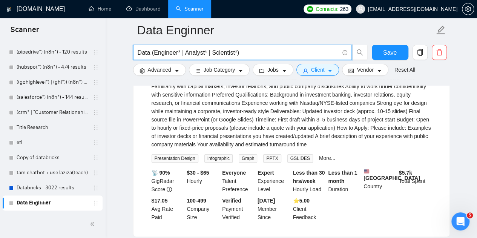
click at [213, 55] on input "Data (Engineer* | Analyst* | Scientist*)" at bounding box center [238, 52] width 201 height 9
click at [190, 52] on input ""Data " Data (Engineer* | Analyst* | Scientist*)" at bounding box center [238, 52] width 201 height 9
click at [153, 52] on input ""Data " Data (Engineer* | Analyst* | Scientist*)" at bounding box center [238, 52] width 201 height 9
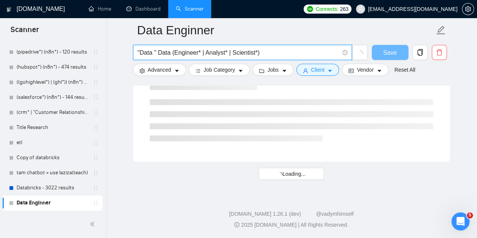
scroll to position [1019, 0]
paste input "Engineer"
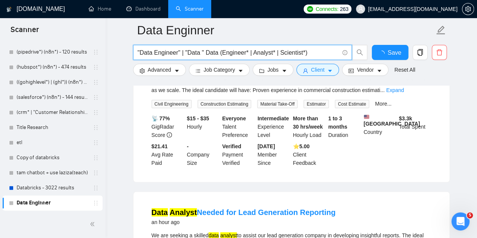
scroll to position [1648, 0]
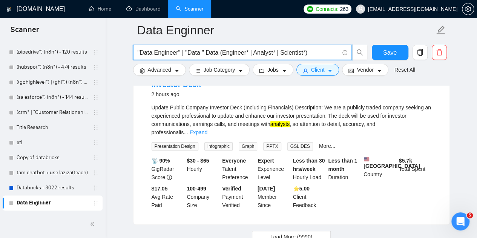
click at [264, 48] on input ""Data Engineer" | "Data " Data (Engineer* | Analyst* | Scientist*)" at bounding box center [238, 52] width 201 height 9
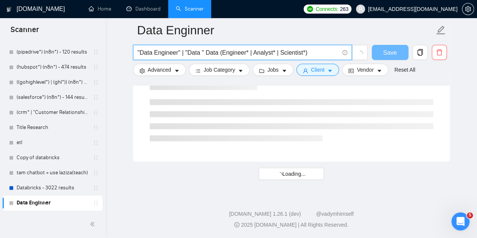
scroll to position [1019, 0]
click at [252, 52] on input ""Data Engineer" | "Data " Data (Engineer* | Analyst* | Scientist*)" at bounding box center [238, 52] width 201 height 9
click at [181, 54] on input ""Data Engineer" | "Data " Data (Engineer* | Analyst* | Scientist*)" at bounding box center [238, 52] width 201 height 9
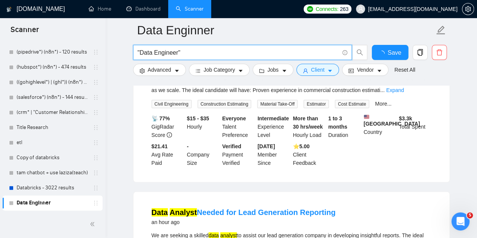
scroll to position [1648, 0]
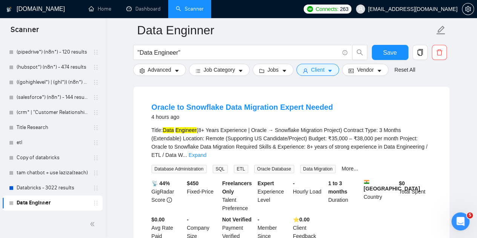
scroll to position [71, 0]
click at [279, 131] on div "Title: Data Engineer (8+ Years Experience | Oracle → Snowflake Migration Projec…" at bounding box center [291, 142] width 280 height 33
copy div "Snowflake"
click at [206, 152] on link "Expand" at bounding box center [197, 155] width 18 height 6
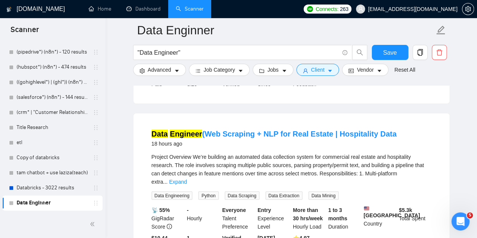
scroll to position [592, 0]
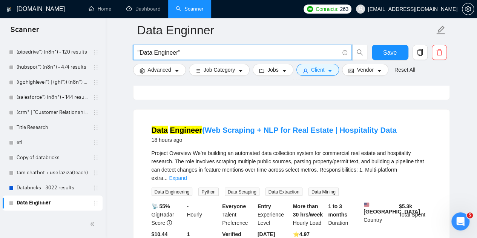
click at [199, 52] on input ""Data Engineer"" at bounding box center [238, 52] width 201 height 9
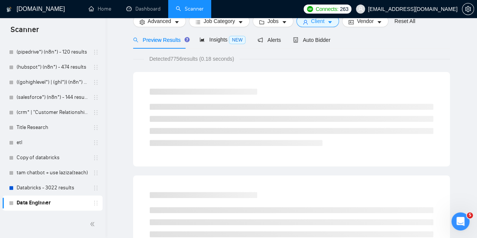
scroll to position [0, 0]
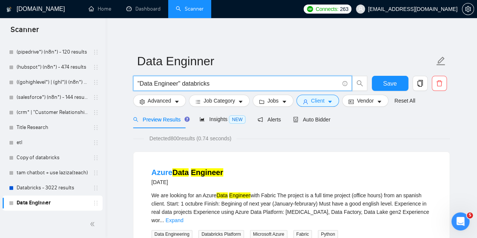
paste input "Snowflake"
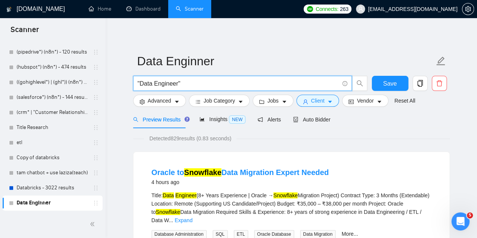
type input ""Data Engineer""
click at [146, 100] on button "Advanced" at bounding box center [159, 101] width 53 height 12
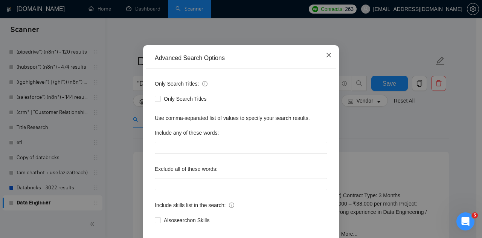
click at [325, 66] on span "Close" at bounding box center [329, 55] width 20 height 20
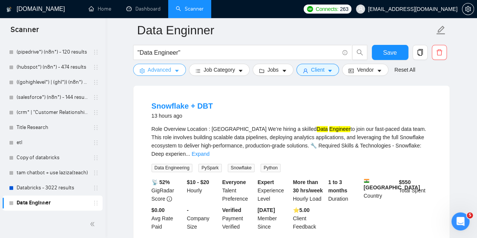
scroll to position [410, 0]
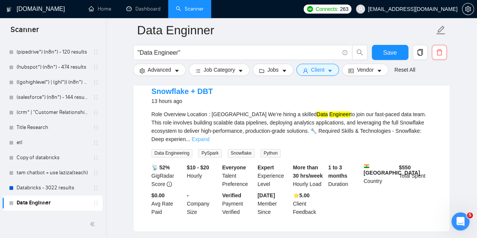
click at [209, 136] on link "Expand" at bounding box center [200, 139] width 18 height 6
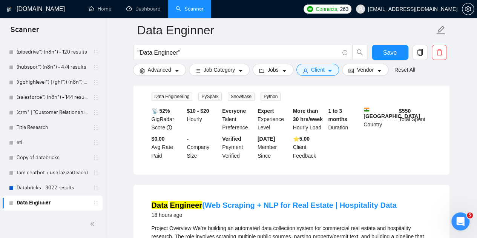
scroll to position [559, 0]
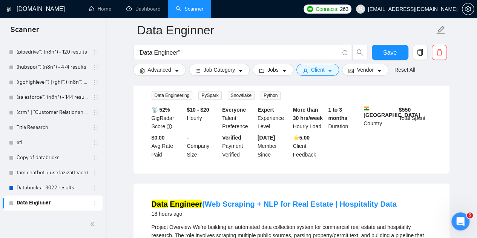
click at [238, 93] on span "Snowflake" at bounding box center [241, 95] width 27 height 8
copy span "Snowflake"
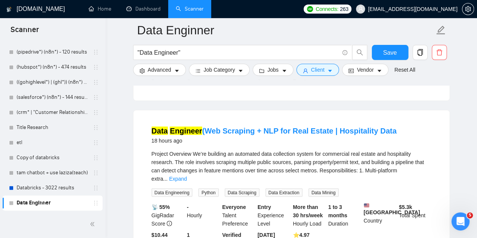
scroll to position [647, 0]
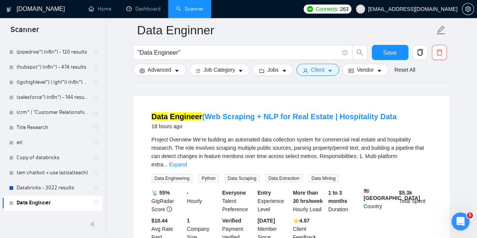
click at [421, 155] on div "Project Overview We’re building an automated data collection system for commerc…" at bounding box center [291, 151] width 280 height 33
click at [187, 161] on link "Expand" at bounding box center [178, 164] width 18 height 6
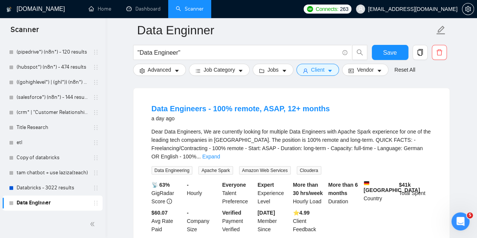
scroll to position [912, 0]
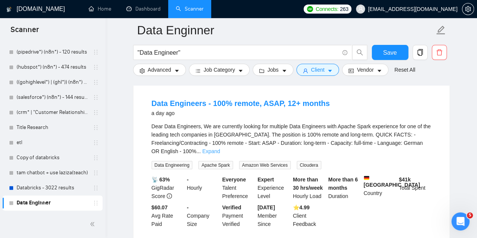
click at [220, 148] on link "Expand" at bounding box center [211, 151] width 18 height 6
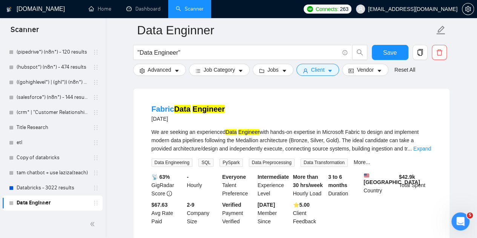
scroll to position [1475, 0]
click at [416, 145] on link "Expand" at bounding box center [422, 148] width 18 height 6
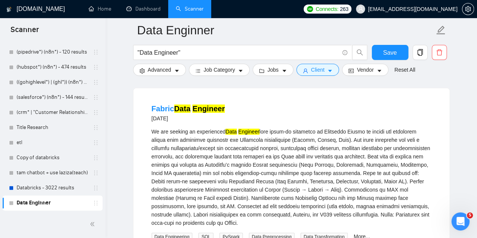
click at [289, 140] on div "We are seeking an experienced Data Engineer" at bounding box center [291, 176] width 280 height 99
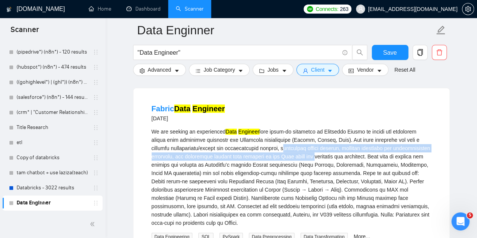
drag, startPoint x: 289, startPoint y: 140, endPoint x: 338, endPoint y: 151, distance: 50.1
click at [338, 151] on div "We are seeking an experienced Data Engineer" at bounding box center [291, 176] width 280 height 99
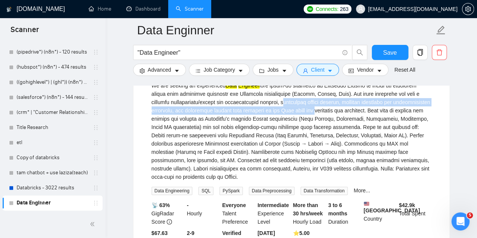
scroll to position [1522, 0]
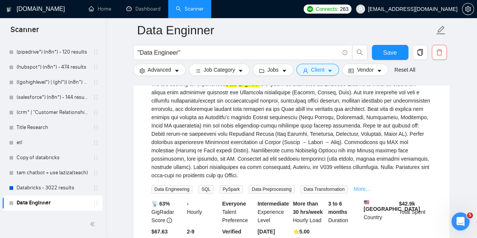
click at [357, 186] on link "More..." at bounding box center [361, 189] width 17 height 6
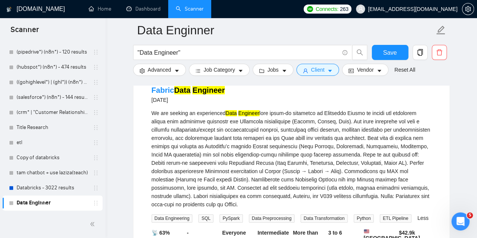
scroll to position [1501, 0]
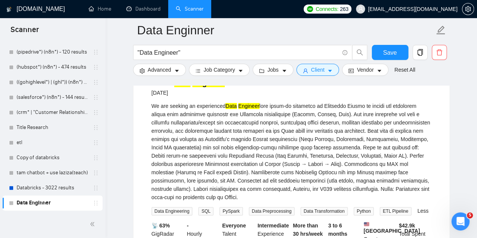
click at [155, 207] on span "Data Engineering" at bounding box center [171, 211] width 41 height 8
drag, startPoint x: 155, startPoint y: 203, endPoint x: 168, endPoint y: 202, distance: 12.9
click at [168, 207] on span "Data Engineering" at bounding box center [171, 211] width 41 height 8
copy span "Data Engineering"
click at [329, 102] on div "We are seeking an experienced Data Engineer" at bounding box center [291, 151] width 280 height 99
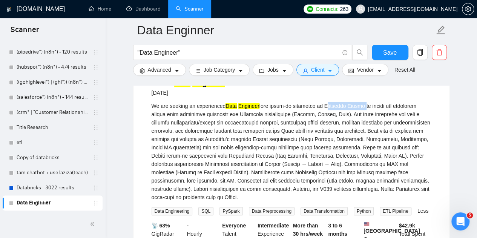
drag, startPoint x: 329, startPoint y: 95, endPoint x: 355, endPoint y: 95, distance: 25.6
click at [355, 102] on div "We are seeking an experienced Data Engineer" at bounding box center [291, 151] width 280 height 99
copy div "Microsoft Fabric"
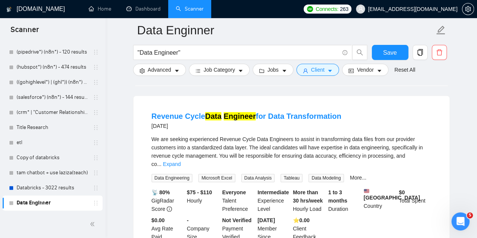
scroll to position [1704, 0]
click at [181, 161] on link "Expand" at bounding box center [172, 164] width 18 height 6
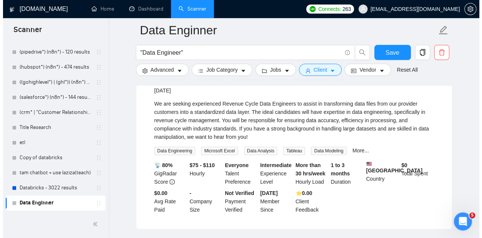
scroll to position [1740, 0]
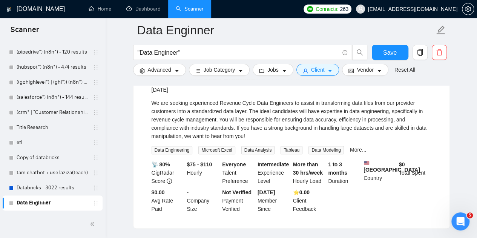
click at [280, 146] on span "Tableau" at bounding box center [291, 150] width 22 height 8
copy span "Tableau"
click at [156, 67] on span "Advanced" at bounding box center [159, 70] width 23 height 8
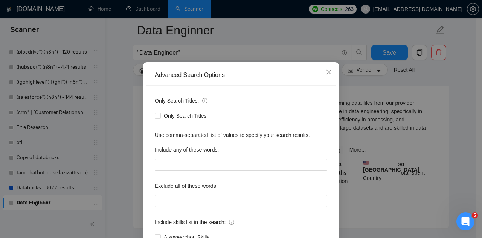
scroll to position [21, 0]
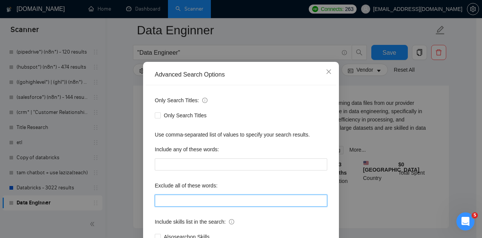
click at [203, 196] on input "text" at bounding box center [241, 200] width 173 height 12
paste input "Tableau"
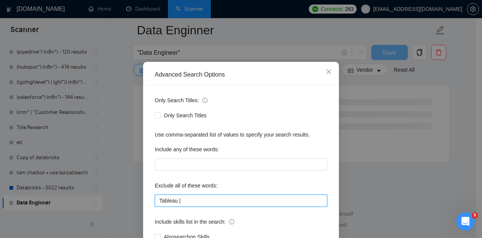
scroll to position [1019, 0]
paste input "Snowflake"
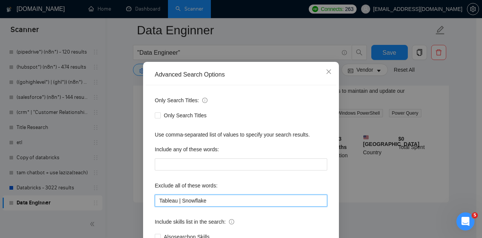
scroll to position [75, 0]
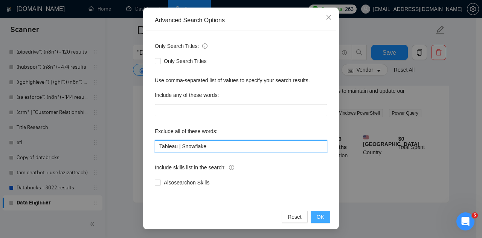
type input "Tableau | Snowflake"
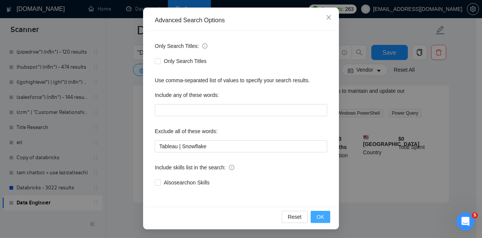
click at [319, 218] on span "OK" at bounding box center [321, 217] width 8 height 8
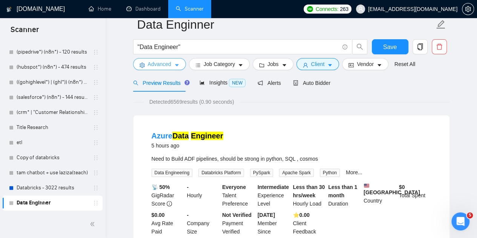
scroll to position [0, 0]
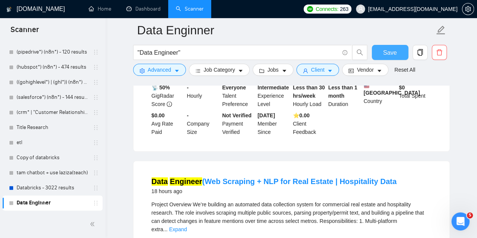
click at [391, 52] on span "Save" at bounding box center [390, 52] width 14 height 9
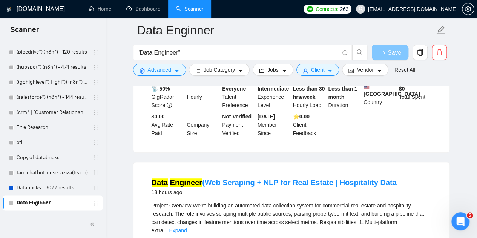
scroll to position [140, 0]
